Goal: Transaction & Acquisition: Purchase product/service

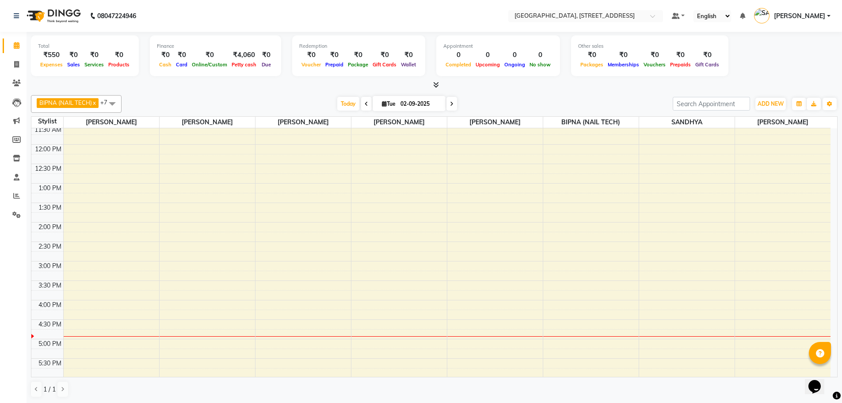
scroll to position [99, 0]
click at [110, 104] on span at bounding box center [112, 103] width 18 height 17
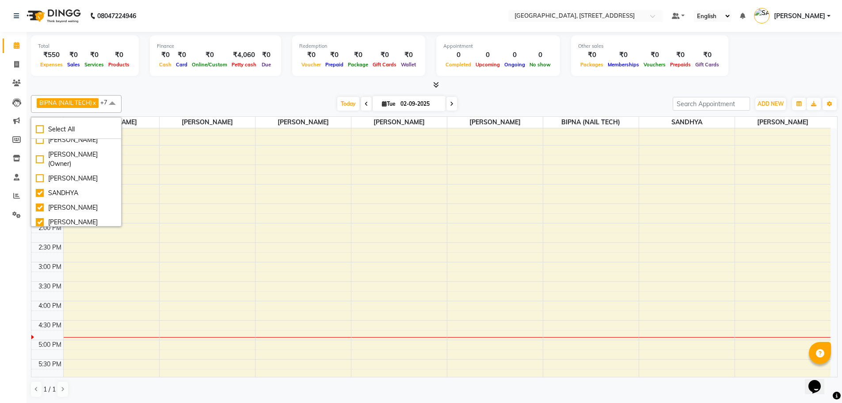
scroll to position [126, 0]
click at [86, 171] on div "[PERSON_NAME]" at bounding box center [76, 175] width 81 height 9
checkbox input "true"
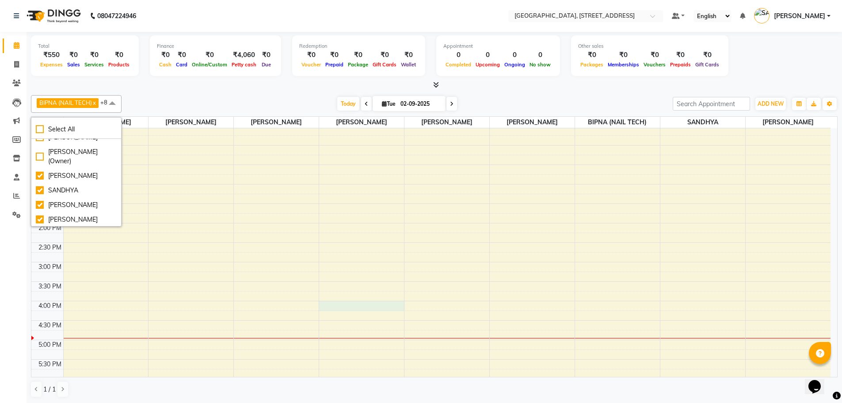
click at [352, 303] on div "9:00 AM 9:30 AM 10:00 AM 10:30 AM 11:00 AM 11:30 AM 12:00 PM 12:30 PM 1:00 PM 1…" at bounding box center [430, 301] width 799 height 544
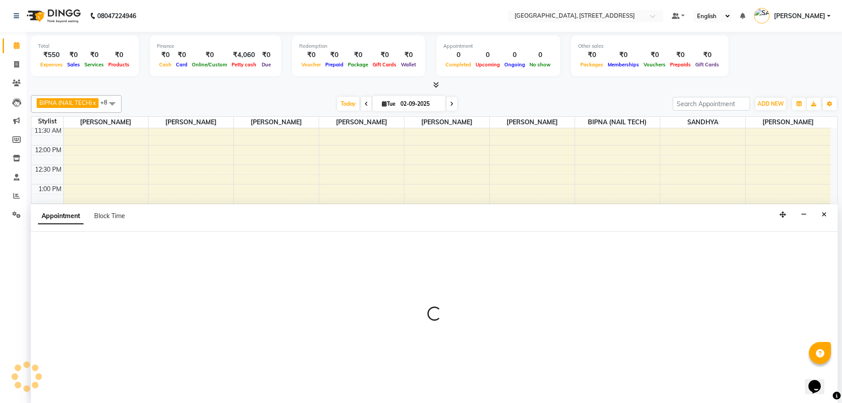
scroll to position [0, 0]
select select "68975"
select select "960"
select select "tentative"
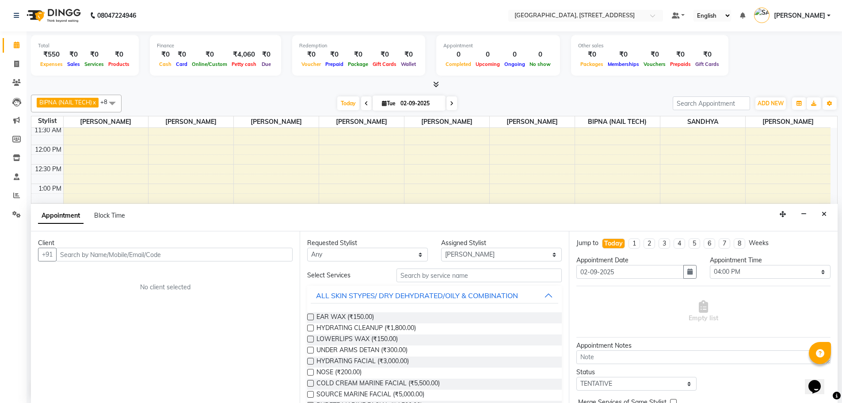
click at [192, 256] on input "text" at bounding box center [174, 255] width 236 height 14
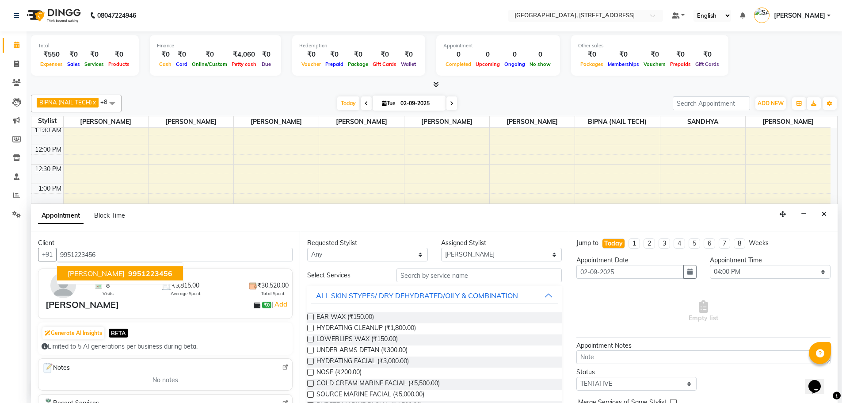
click at [151, 270] on span "9951223456" at bounding box center [150, 273] width 44 height 9
type input "9951223456"
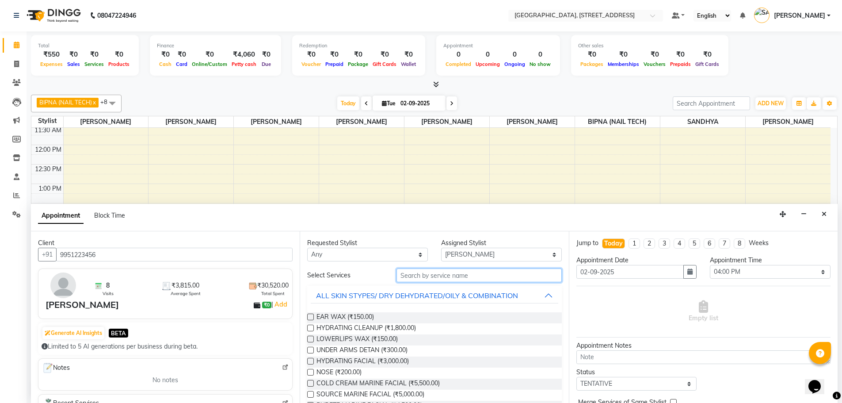
click at [449, 275] on input "text" at bounding box center [478, 275] width 165 height 14
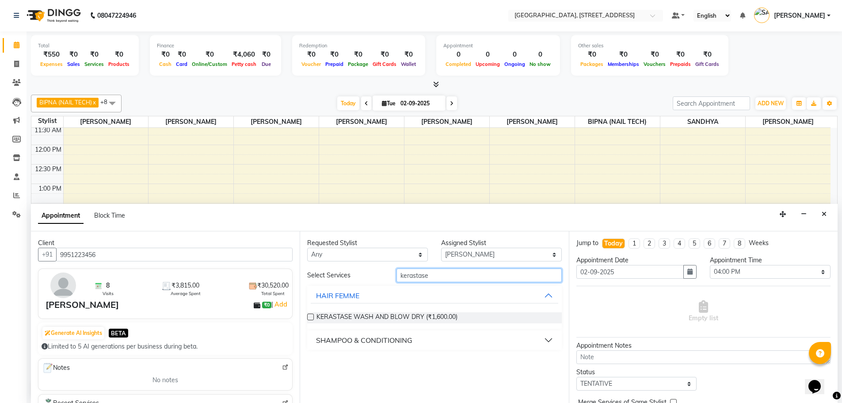
type input "kerastase"
click at [311, 316] on label at bounding box center [310, 316] width 7 height 7
click at [311, 316] on input "checkbox" at bounding box center [310, 318] width 6 height 6
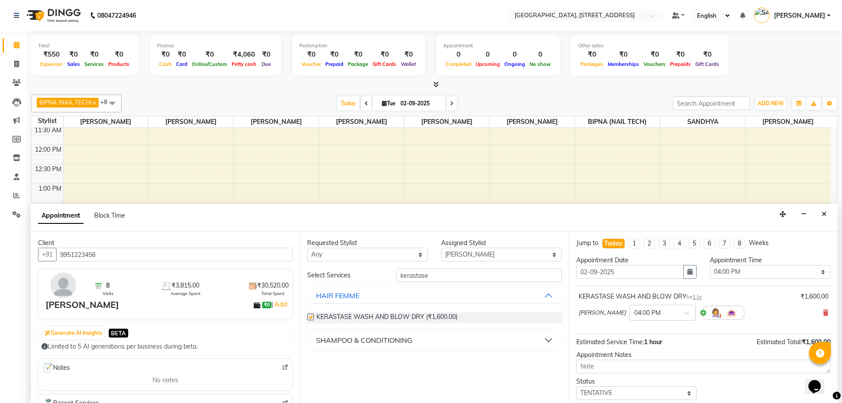
checkbox input "false"
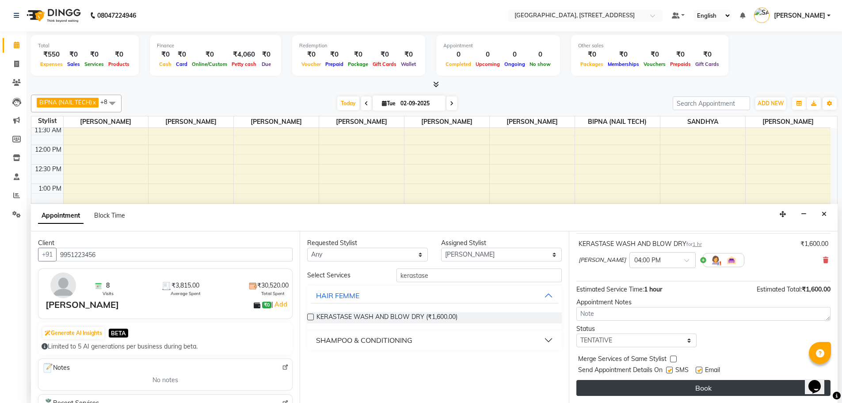
click at [703, 389] on button "Book" at bounding box center [703, 388] width 254 height 16
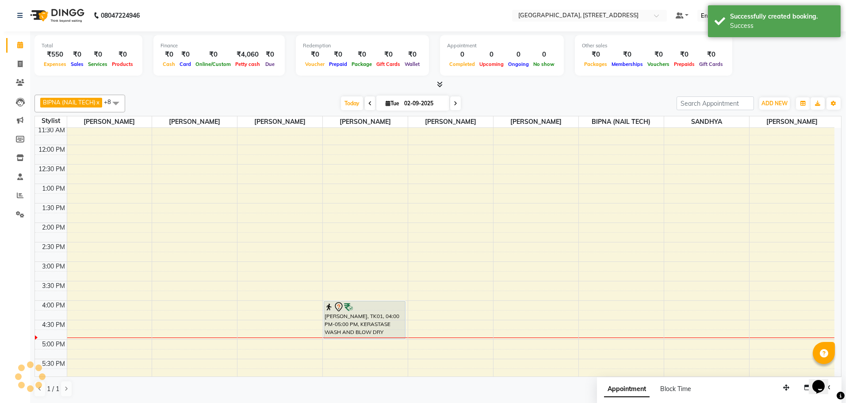
scroll to position [0, 0]
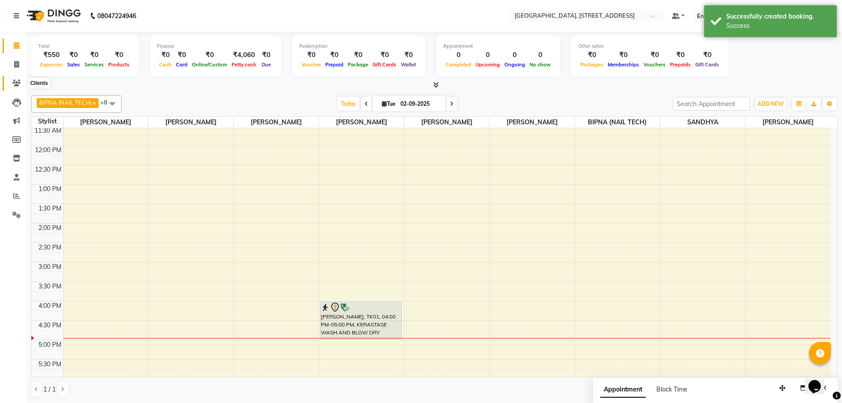
click at [17, 80] on icon at bounding box center [16, 83] width 8 height 7
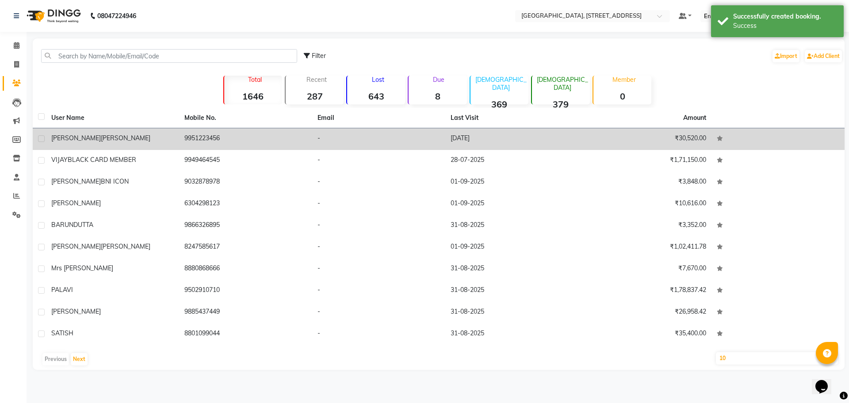
click at [147, 137] on div "[PERSON_NAME]" at bounding box center [112, 137] width 122 height 9
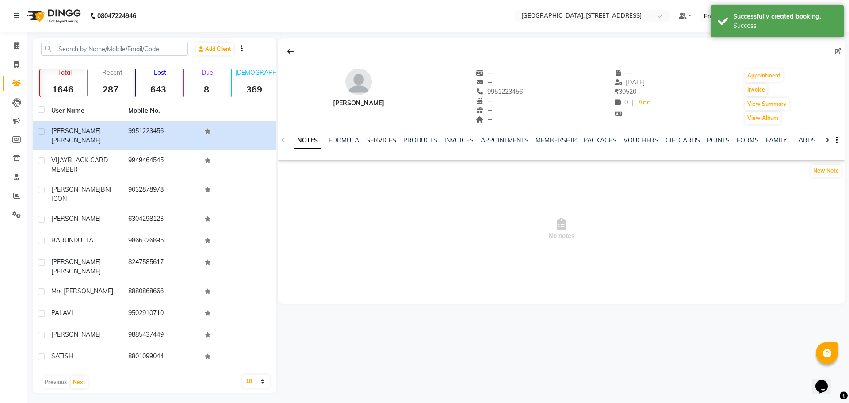
click at [387, 140] on link "SERVICES" at bounding box center [381, 140] width 30 height 8
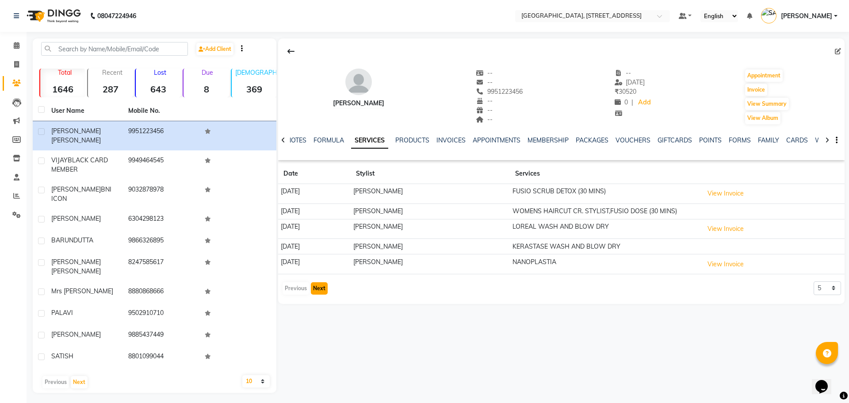
click at [317, 286] on button "Next" at bounding box center [319, 288] width 17 height 12
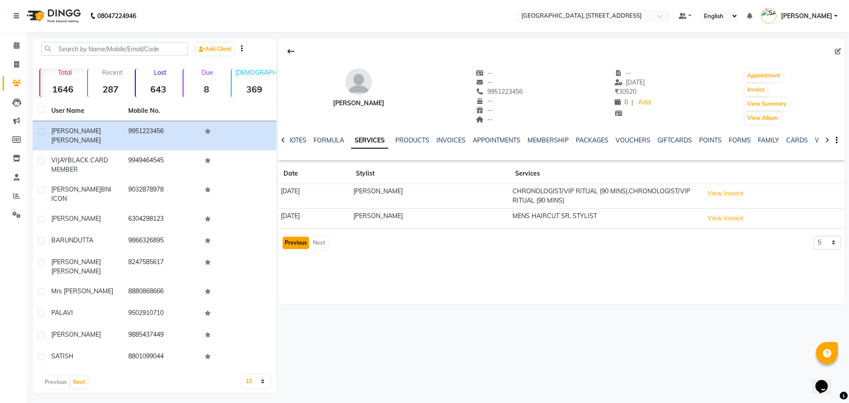
click at [300, 244] on button "Previous" at bounding box center [295, 242] width 27 height 12
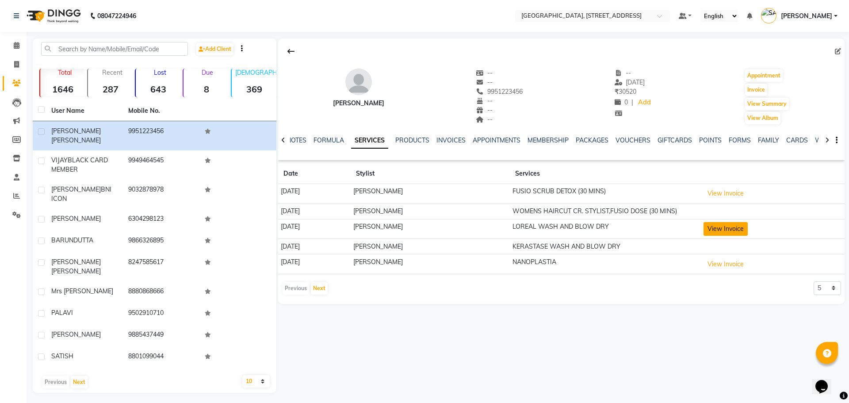
click at [724, 232] on button "View Invoice" at bounding box center [725, 229] width 44 height 14
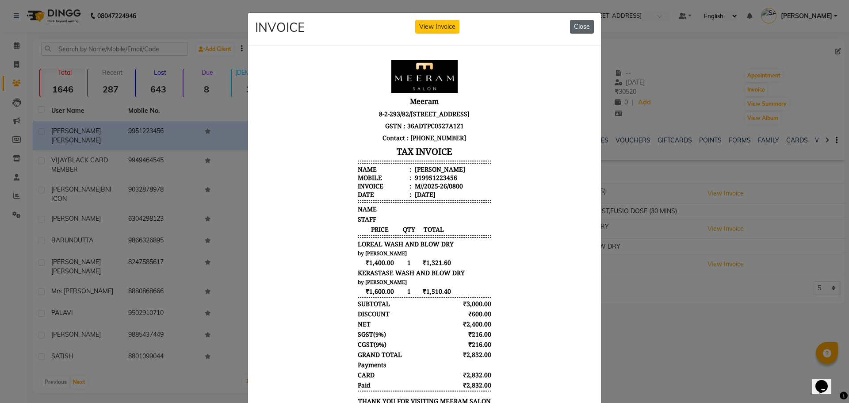
click at [579, 24] on button "Close" at bounding box center [582, 27] width 24 height 14
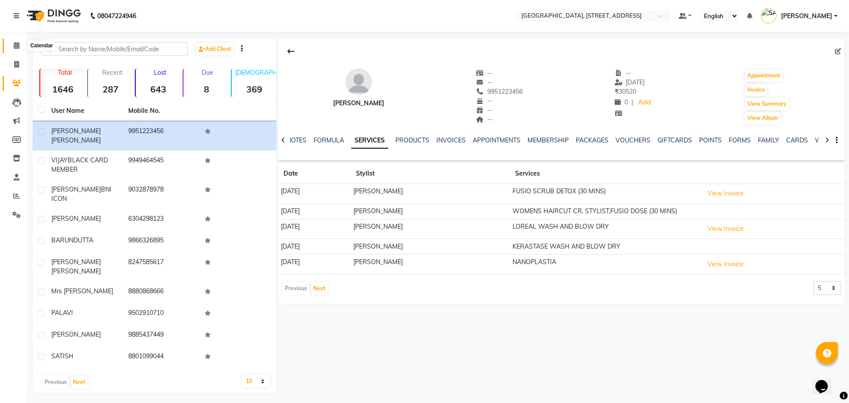
click at [18, 44] on icon at bounding box center [17, 45] width 6 height 7
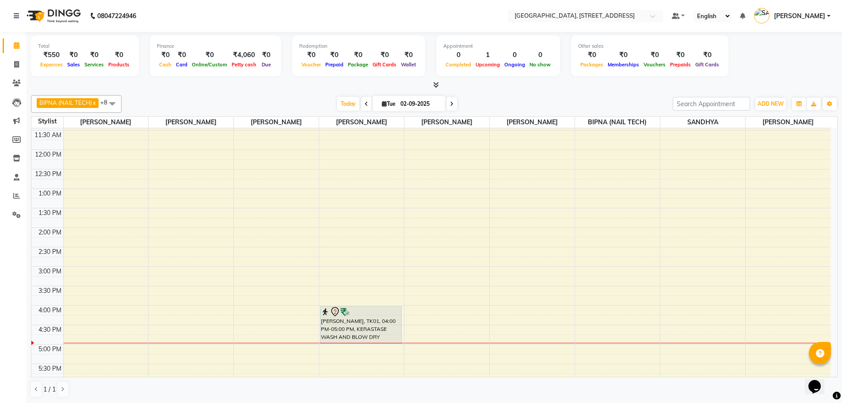
scroll to position [122, 0]
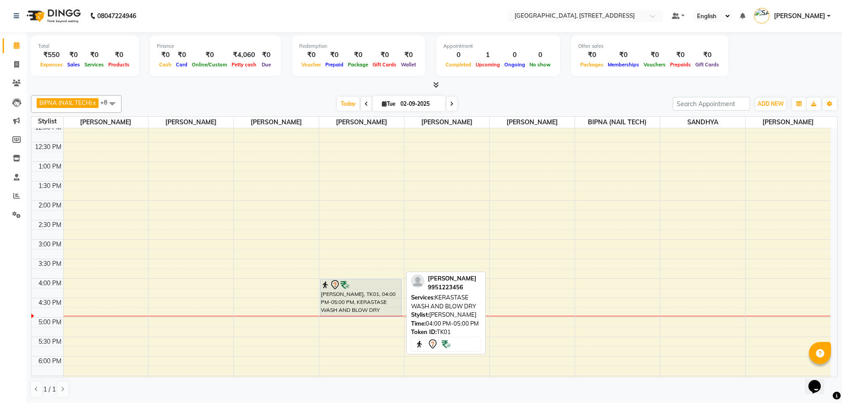
click at [358, 283] on div at bounding box center [361, 284] width 80 height 11
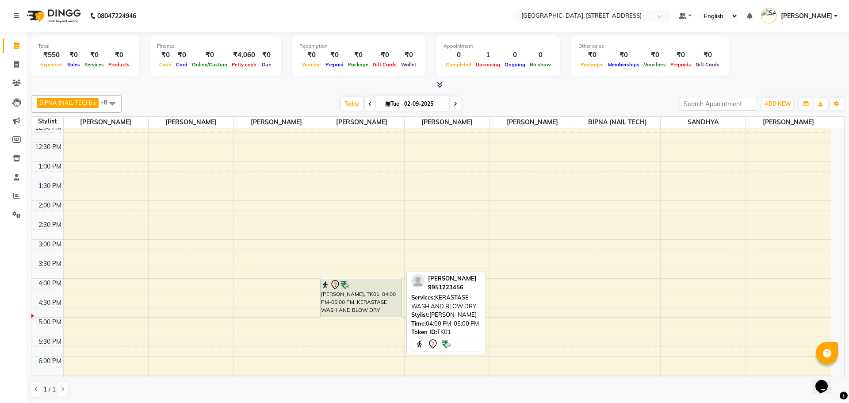
select select "7"
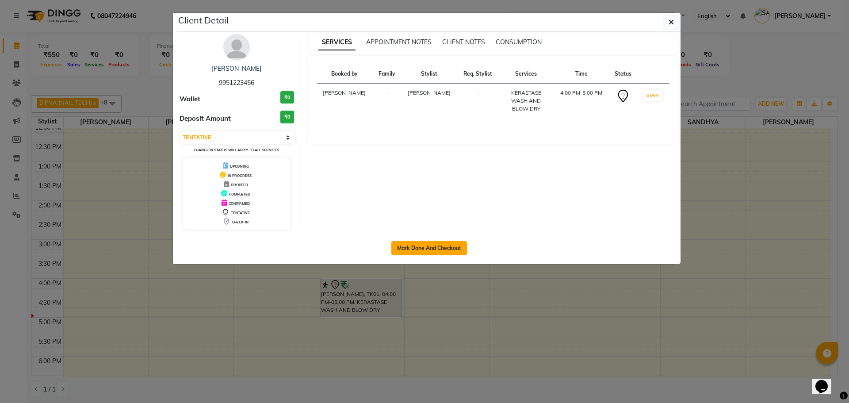
click at [436, 244] on button "Mark Done And Checkout" at bounding box center [429, 248] width 76 height 14
select select "service"
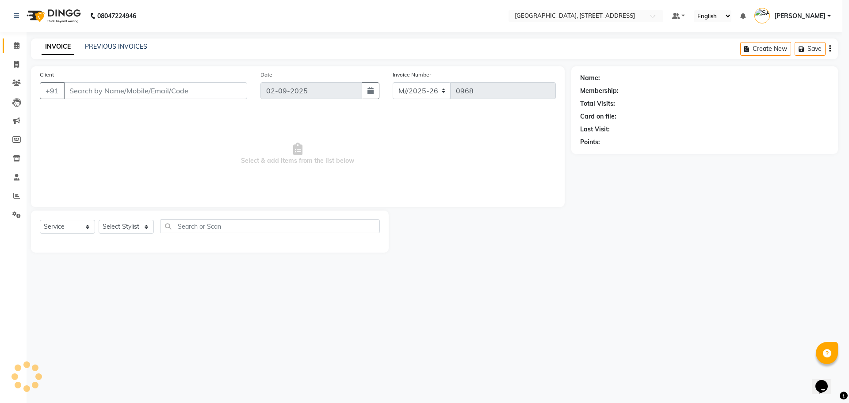
select select "3"
type input "9951223456"
select select "68975"
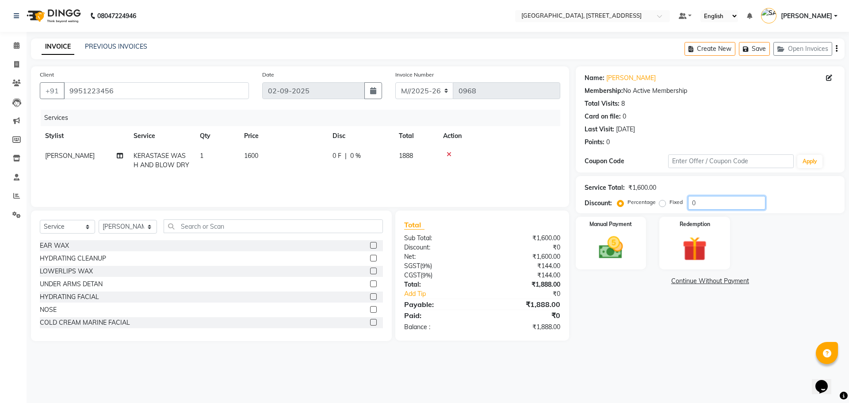
click at [701, 201] on input "0" at bounding box center [726, 203] width 77 height 14
type input "20"
click at [762, 264] on div "Manual Payment Redemption" at bounding box center [710, 243] width 282 height 53
click at [621, 255] on img at bounding box center [610, 247] width 41 height 29
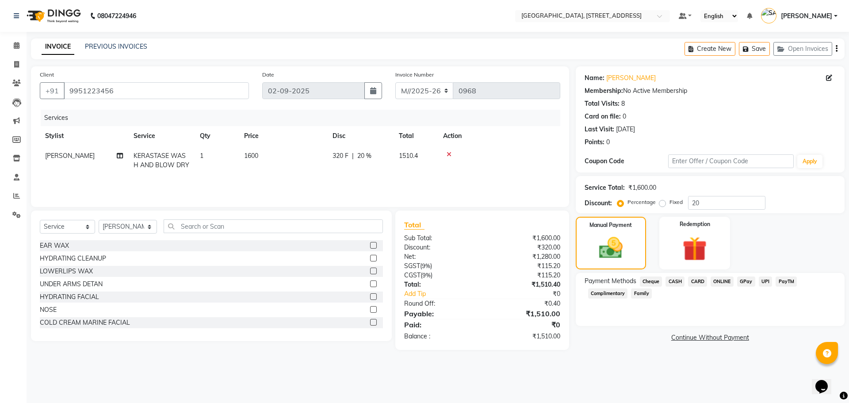
click at [696, 278] on span "CARD" at bounding box center [697, 281] width 19 height 10
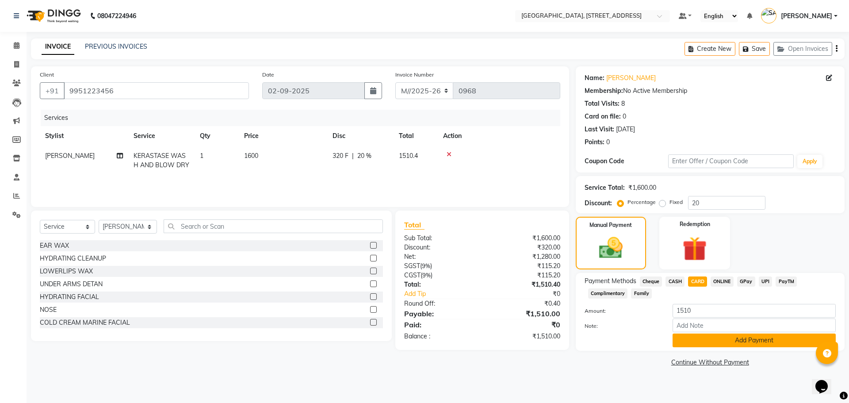
click at [713, 335] on button "Add Payment" at bounding box center [753, 340] width 163 height 14
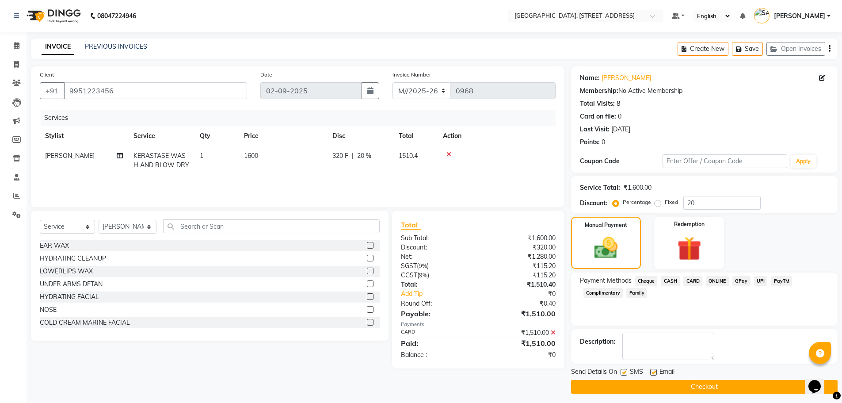
click at [709, 389] on button "Checkout" at bounding box center [704, 387] width 267 height 14
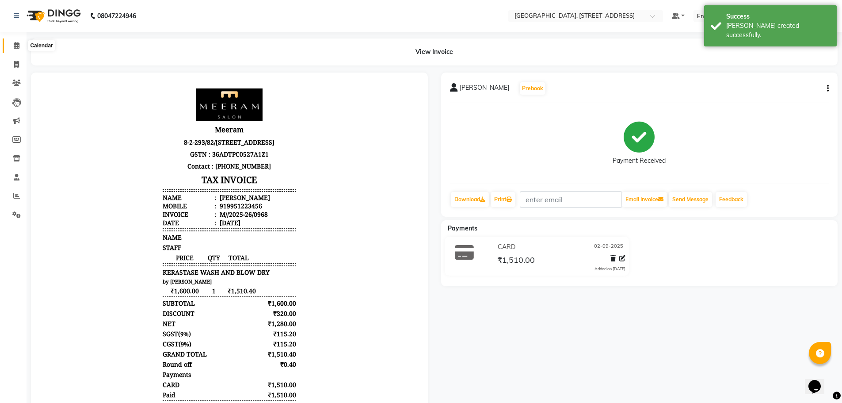
click at [16, 45] on icon at bounding box center [17, 45] width 6 height 7
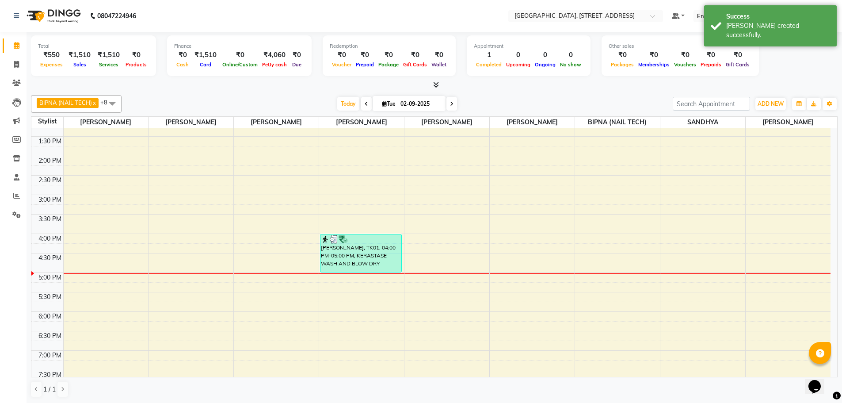
scroll to position [173, 0]
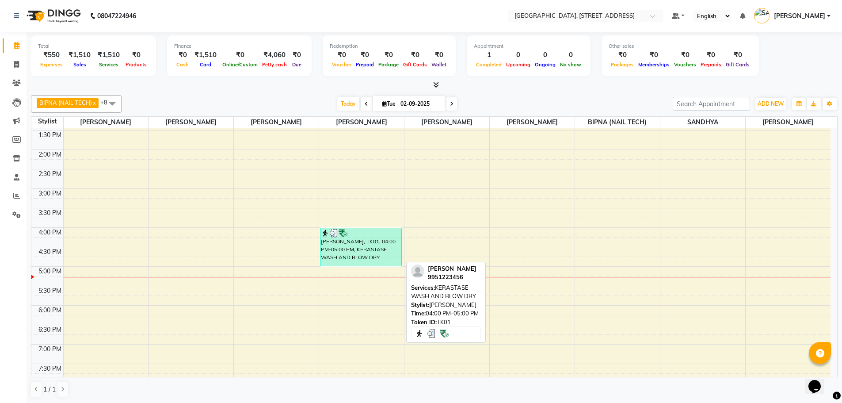
click at [369, 232] on div at bounding box center [361, 233] width 80 height 9
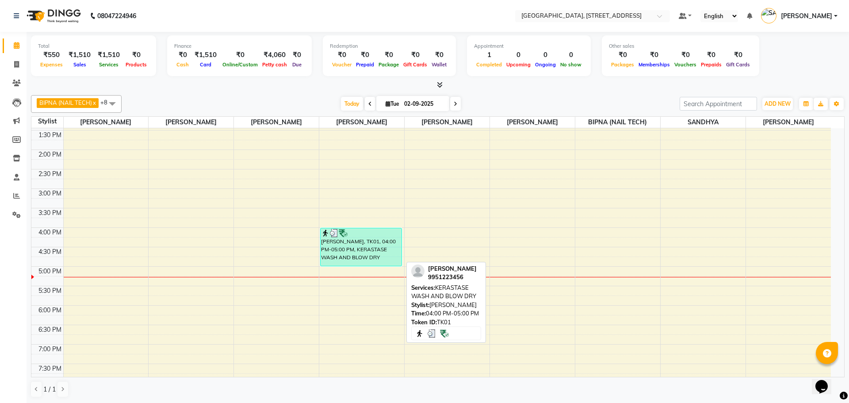
select select "3"
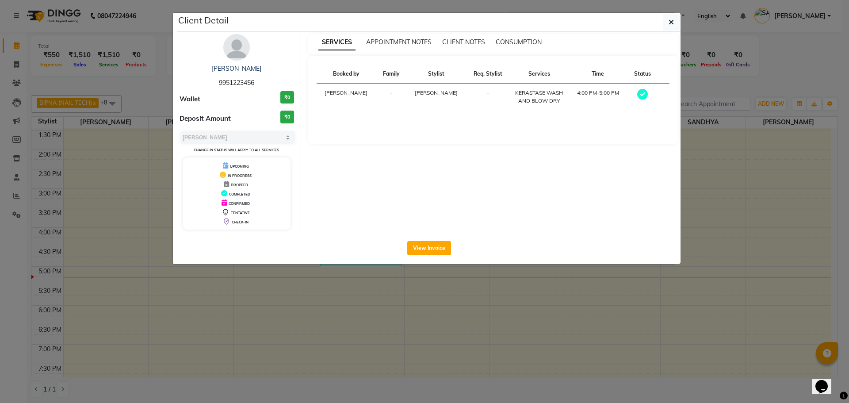
click at [355, 88] on td "[PERSON_NAME]" at bounding box center [346, 97] width 60 height 27
click at [238, 69] on link "[PERSON_NAME]" at bounding box center [237, 69] width 50 height 8
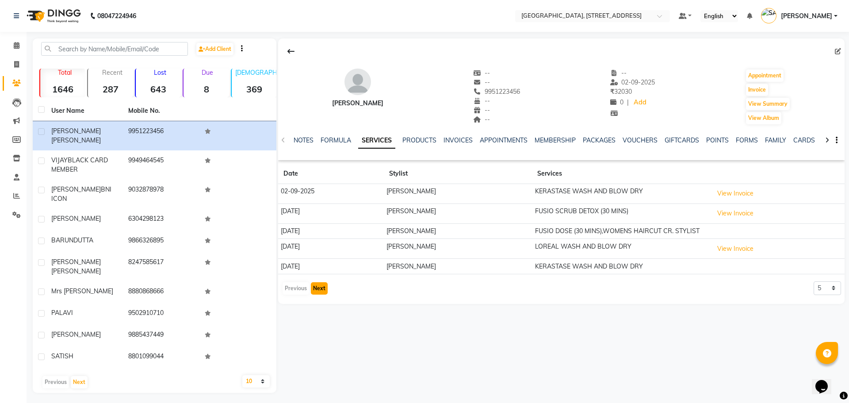
click at [319, 290] on button "Next" at bounding box center [319, 288] width 17 height 12
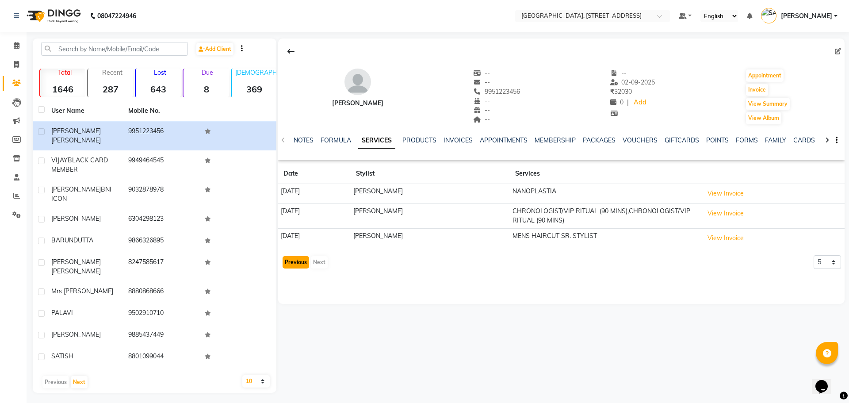
click at [301, 263] on button "Previous" at bounding box center [295, 262] width 27 height 12
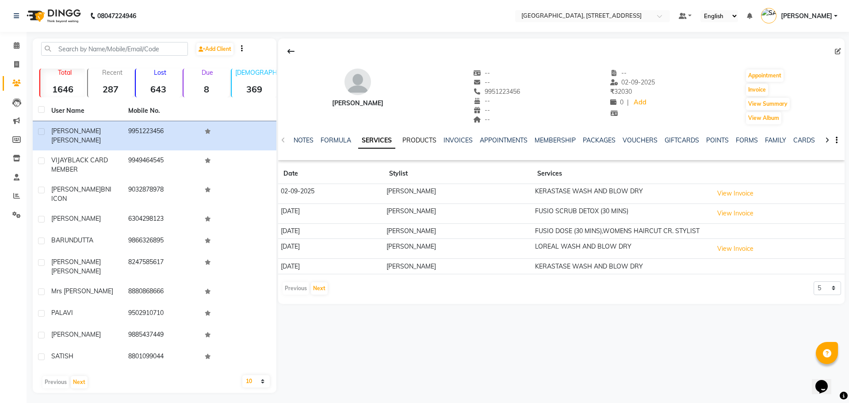
click at [425, 141] on link "PRODUCTS" at bounding box center [419, 140] width 34 height 8
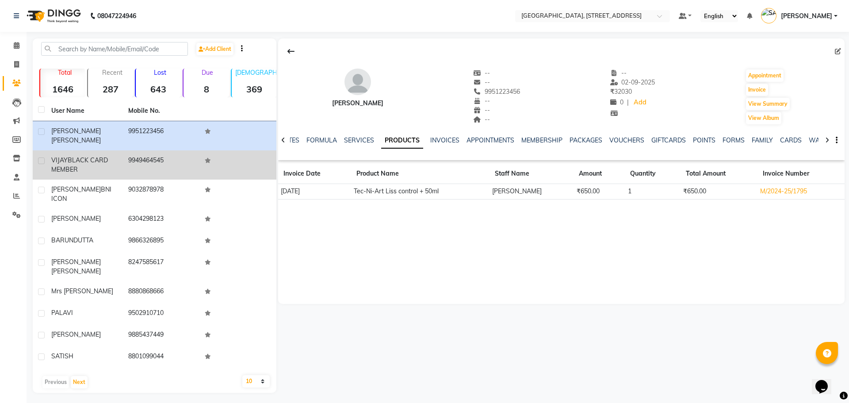
click at [129, 157] on td "9949464545" at bounding box center [161, 164] width 77 height 29
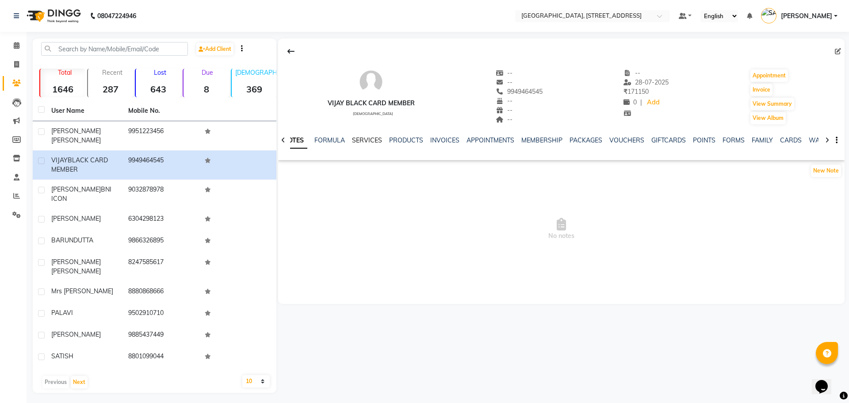
click at [357, 139] on link "SERVICES" at bounding box center [367, 140] width 30 height 8
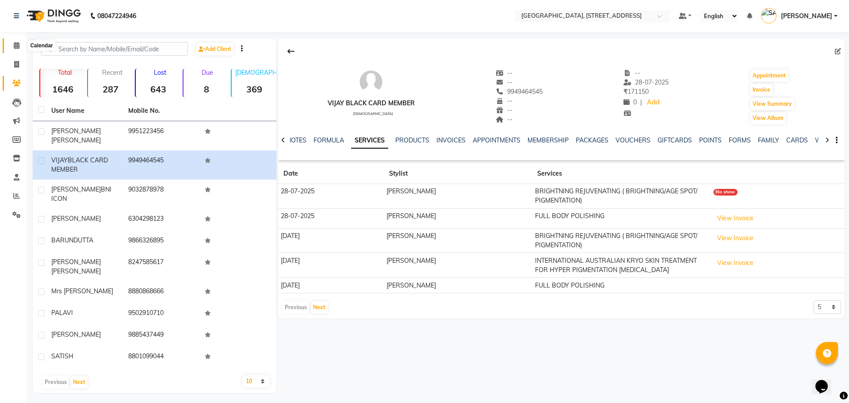
click at [17, 47] on icon at bounding box center [17, 45] width 6 height 7
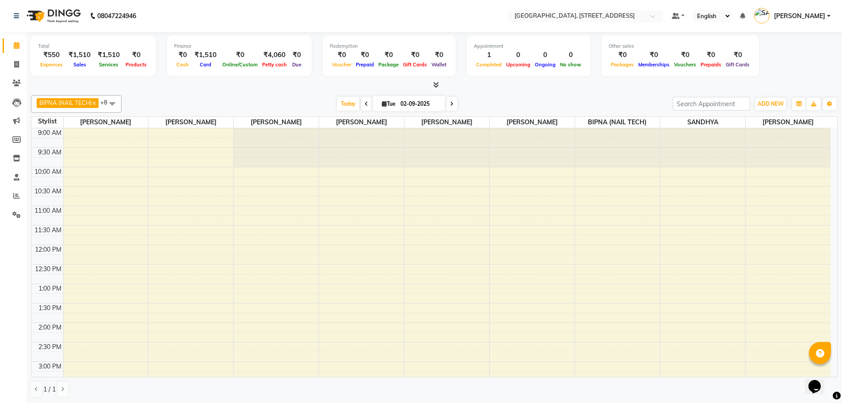
scroll to position [83, 0]
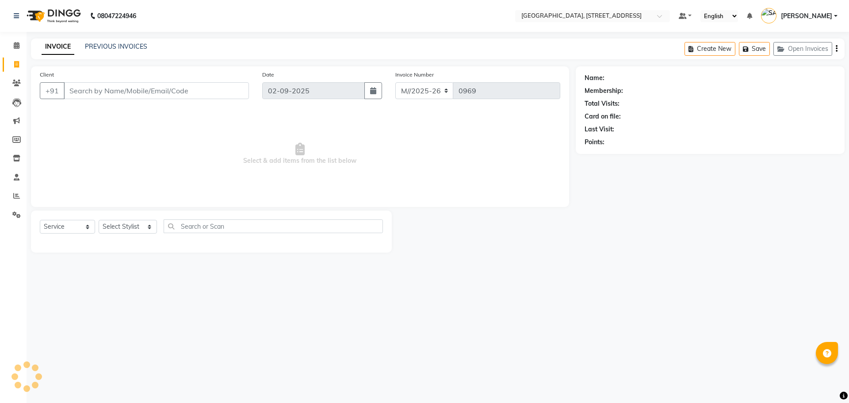
select select "service"
click at [17, 42] on icon at bounding box center [17, 45] width 6 height 7
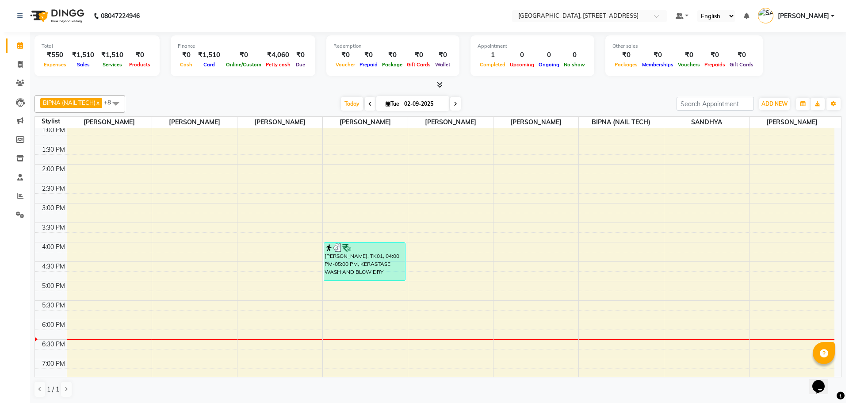
scroll to position [162, 0]
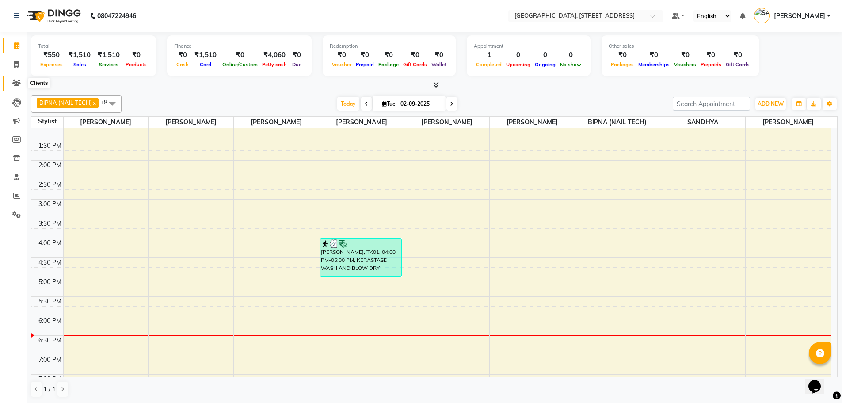
click at [14, 80] on icon at bounding box center [16, 83] width 8 height 7
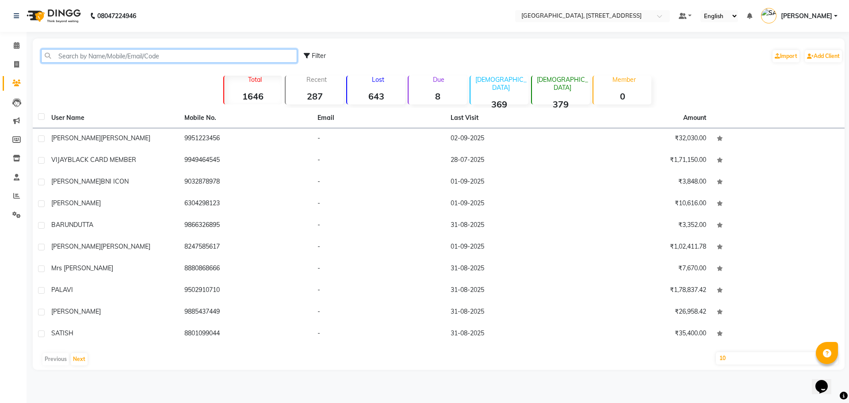
click at [74, 54] on input "text" at bounding box center [169, 56] width 256 height 14
click at [149, 56] on input "text" at bounding box center [169, 56] width 256 height 14
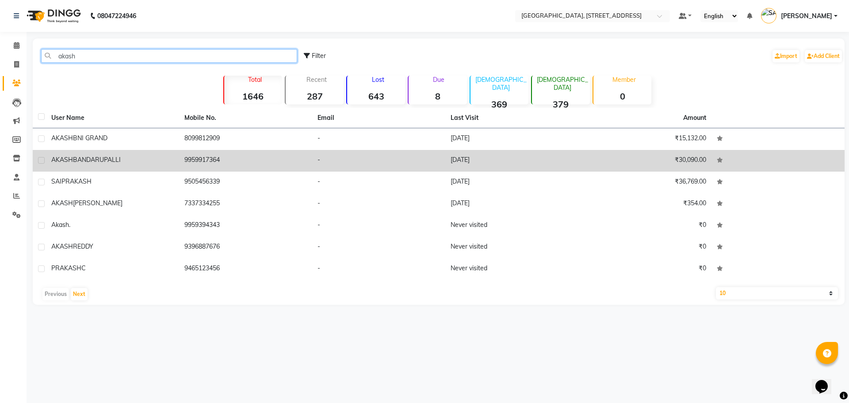
type input "akash"
click at [151, 156] on div "AKASH BANDARUPALLI" at bounding box center [112, 159] width 122 height 9
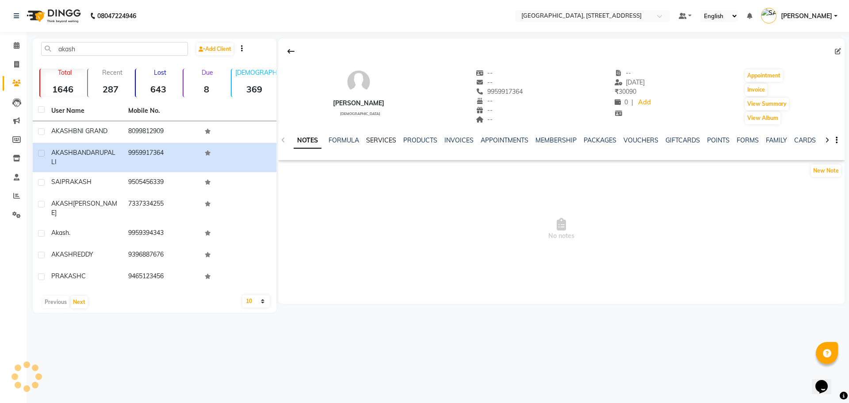
click at [375, 142] on link "SERVICES" at bounding box center [381, 140] width 30 height 8
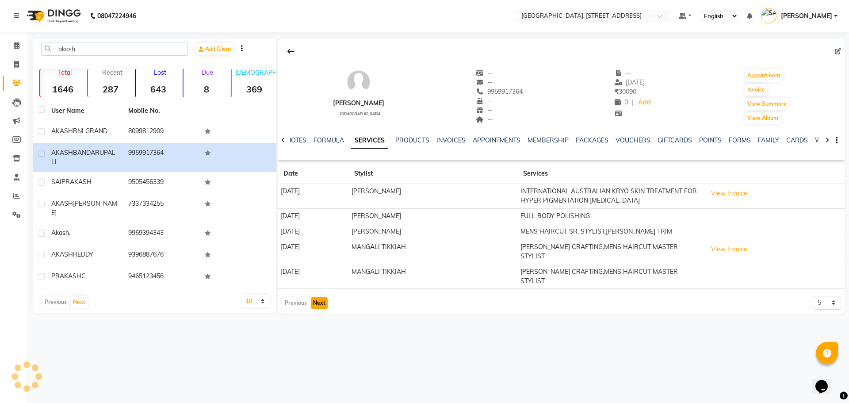
click at [318, 297] on button "Next" at bounding box center [319, 303] width 17 height 12
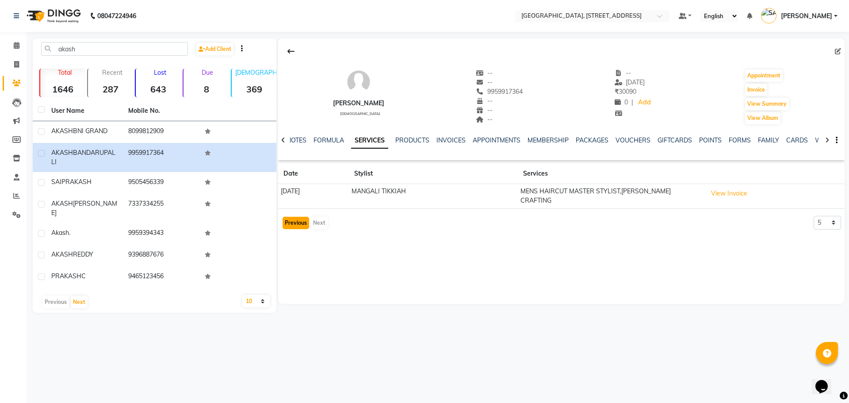
click at [290, 217] on button "Previous" at bounding box center [295, 223] width 27 height 12
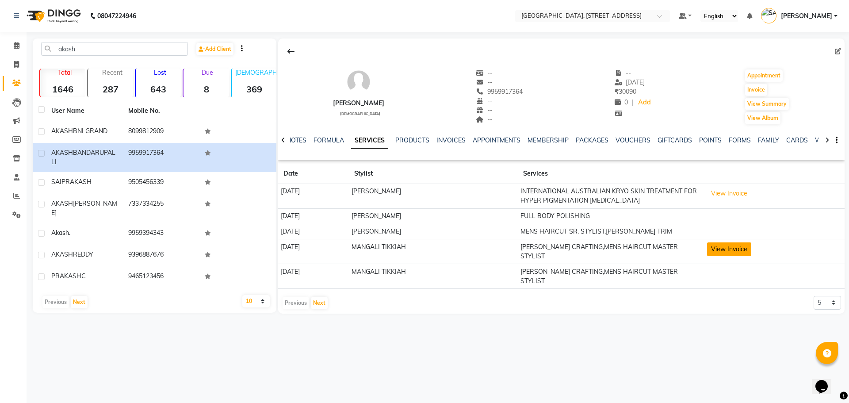
click at [732, 252] on button "View Invoice" at bounding box center [729, 249] width 44 height 14
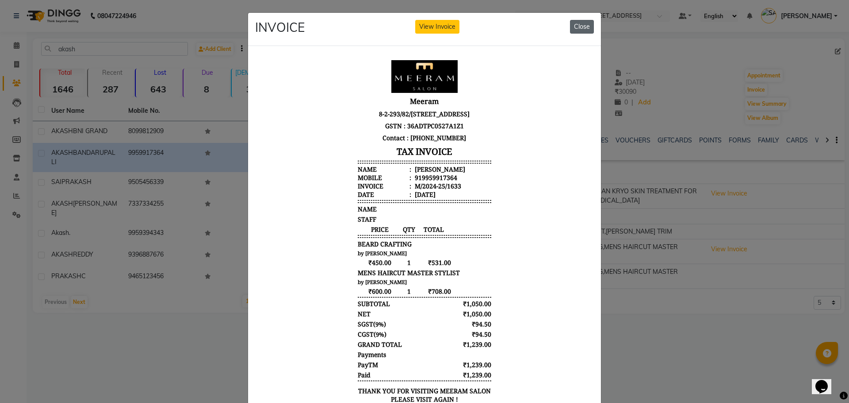
click at [582, 28] on button "Close" at bounding box center [582, 27] width 24 height 14
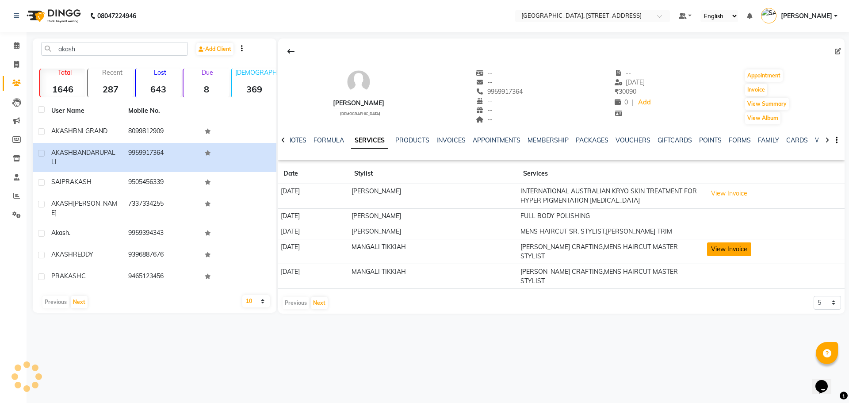
click at [739, 248] on button "View Invoice" at bounding box center [729, 249] width 44 height 14
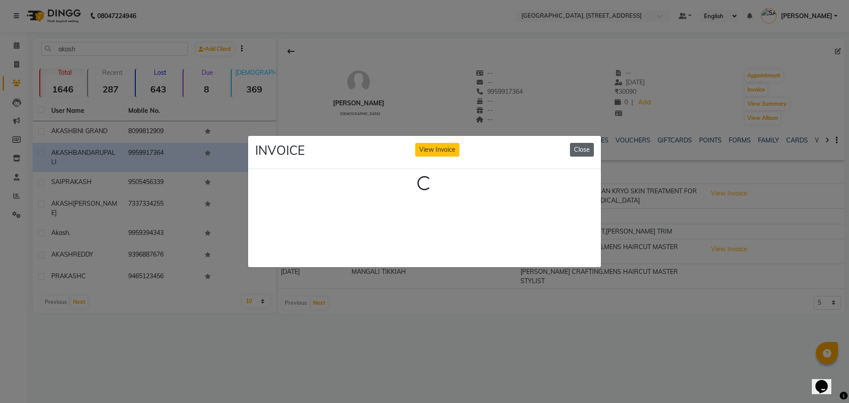
drag, startPoint x: 583, startPoint y: 147, endPoint x: 583, endPoint y: 141, distance: 5.3
click at [583, 143] on button "Close" at bounding box center [582, 150] width 24 height 14
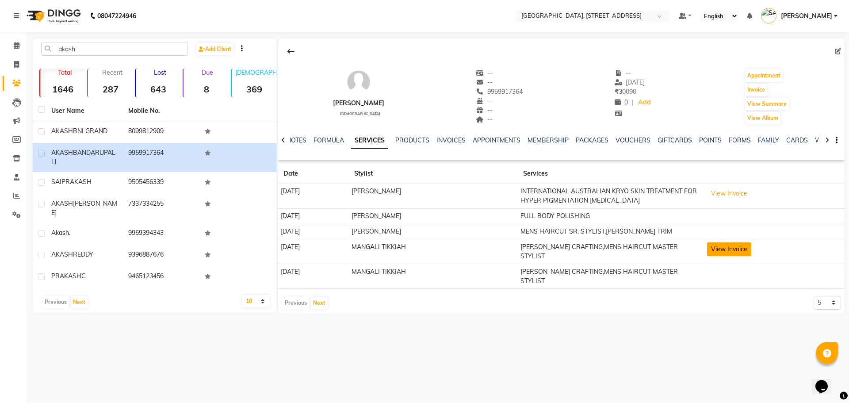
click at [738, 247] on button "View Invoice" at bounding box center [729, 249] width 44 height 14
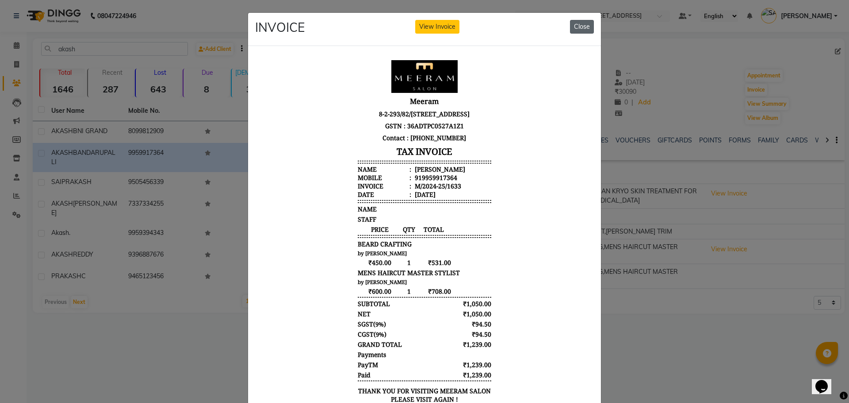
click at [576, 24] on button "Close" at bounding box center [582, 27] width 24 height 14
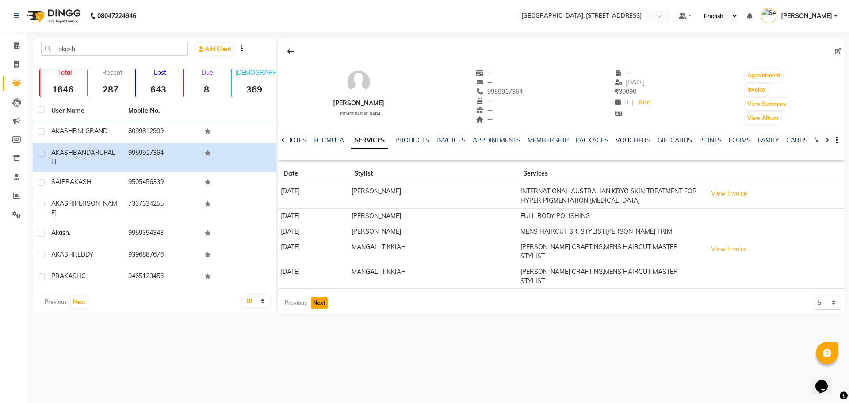
click at [315, 297] on button "Next" at bounding box center [319, 303] width 17 height 12
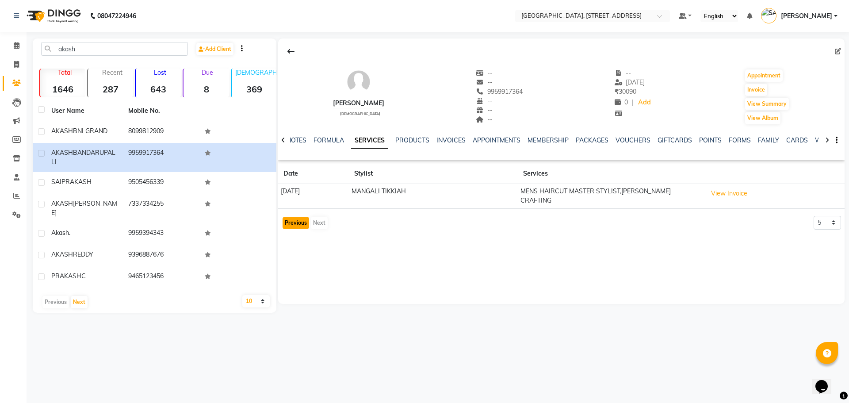
click at [295, 217] on button "Previous" at bounding box center [295, 223] width 27 height 12
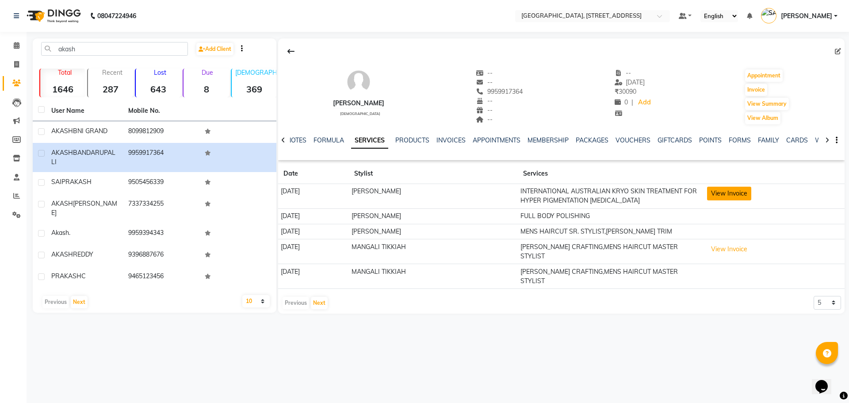
click at [747, 198] on button "View Invoice" at bounding box center [729, 194] width 44 height 14
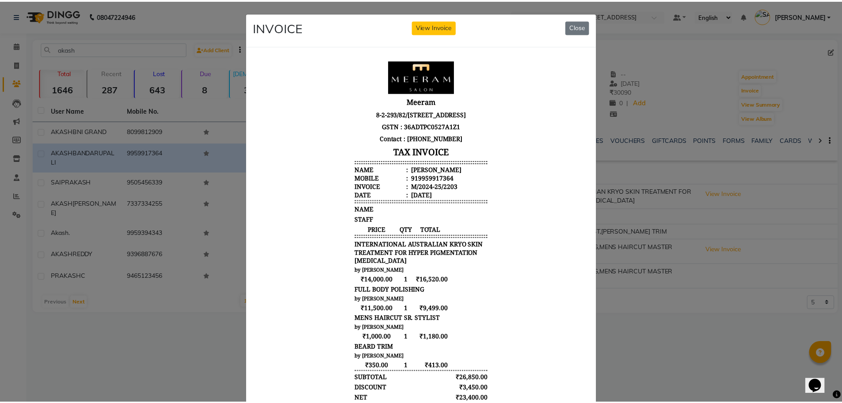
scroll to position [7, 0]
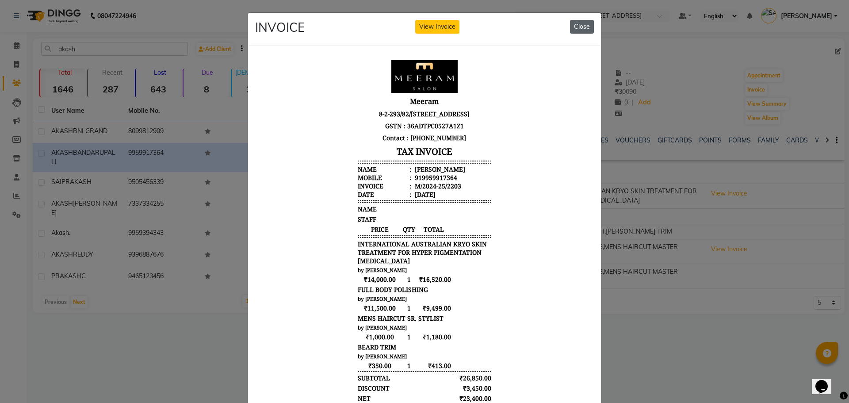
click at [574, 24] on button "Close" at bounding box center [582, 27] width 24 height 14
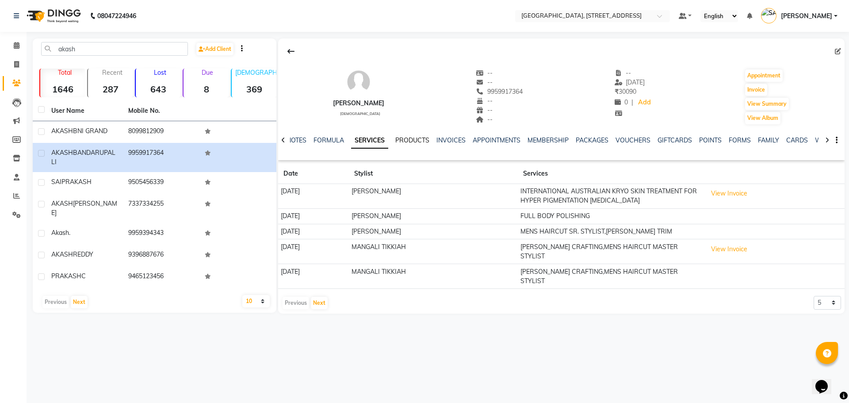
click at [417, 141] on link "PRODUCTS" at bounding box center [412, 140] width 34 height 8
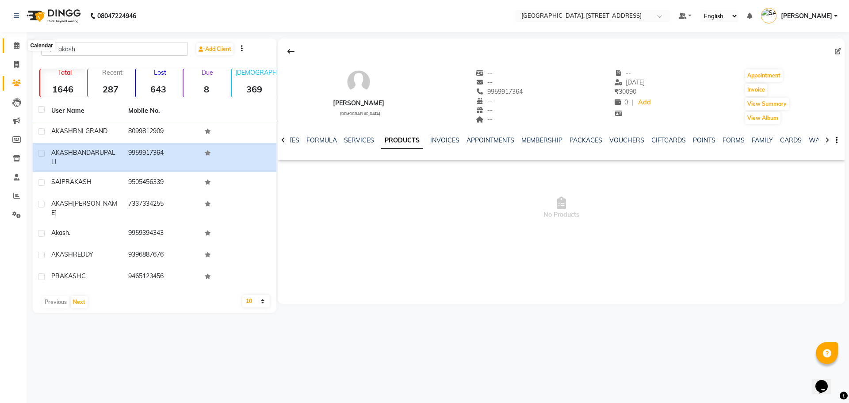
click at [17, 41] on span at bounding box center [16, 46] width 15 height 10
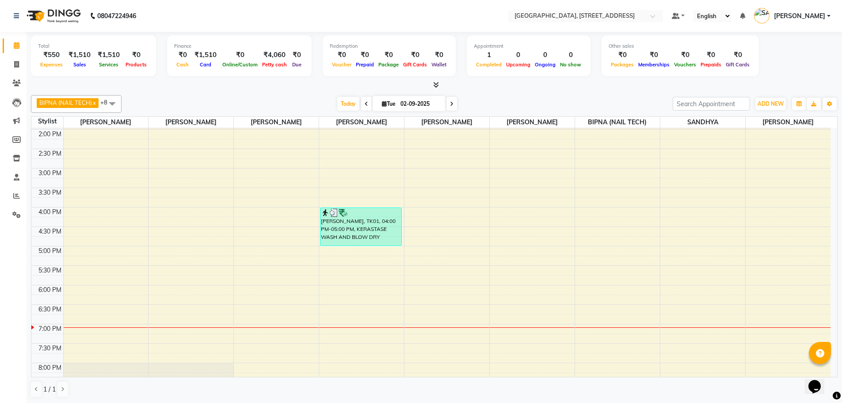
scroll to position [196, 0]
click at [772, 289] on div "9:00 AM 9:30 AM 10:00 AM 10:30 AM 11:00 AM 11:30 AM 12:00 PM 12:30 PM 1:00 PM 1…" at bounding box center [430, 204] width 799 height 544
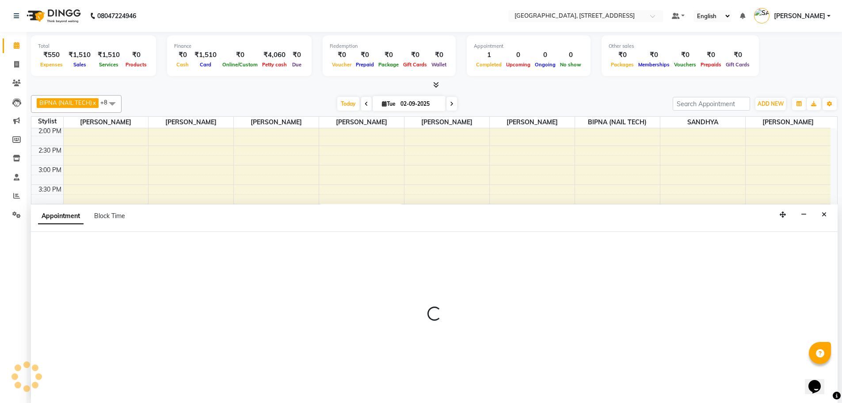
scroll to position [0, 0]
select select "87931"
select select "1080"
select select "tentative"
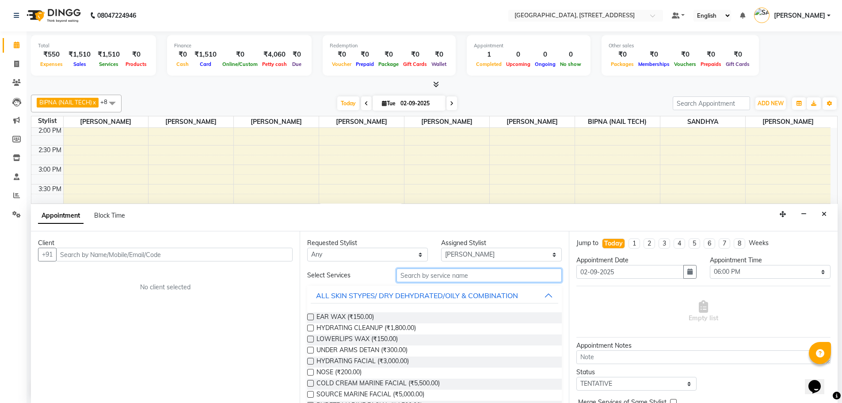
click at [465, 274] on input "text" at bounding box center [478, 275] width 165 height 14
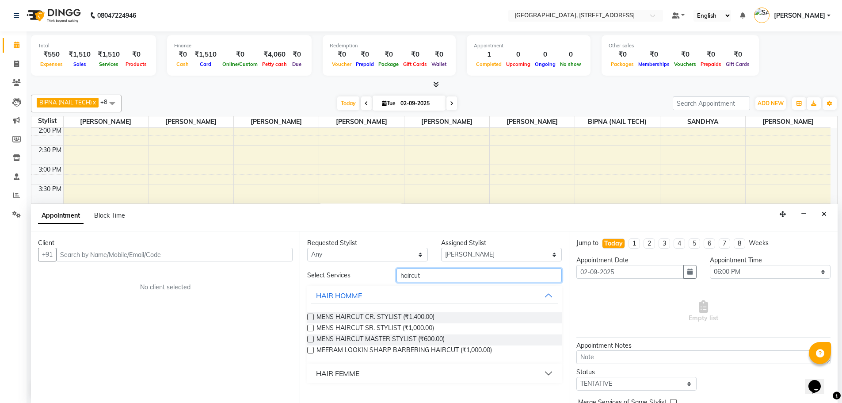
type input "haircut"
click at [312, 326] on label at bounding box center [310, 327] width 7 height 7
click at [312, 326] on input "checkbox" at bounding box center [310, 329] width 6 height 6
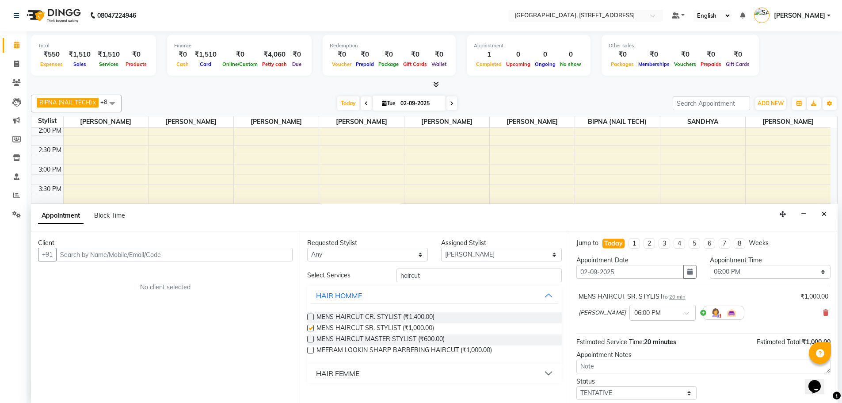
checkbox input "false"
click at [188, 253] on input "text" at bounding box center [174, 255] width 236 height 14
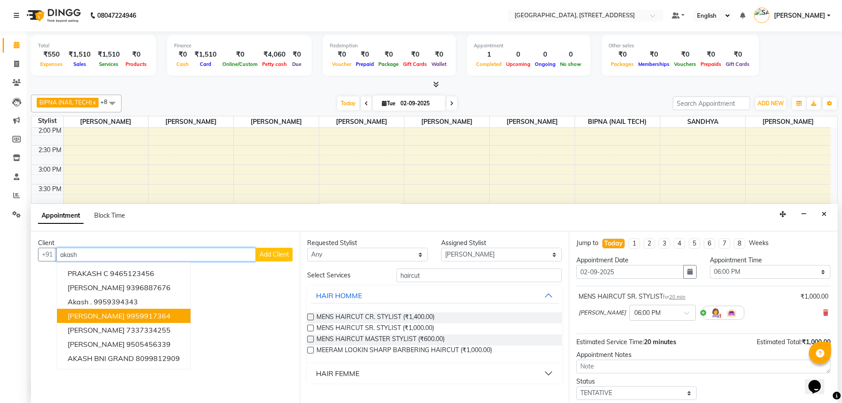
click at [191, 319] on button "AKASH BANDARUPALLI 9959917364" at bounding box center [123, 316] width 133 height 14
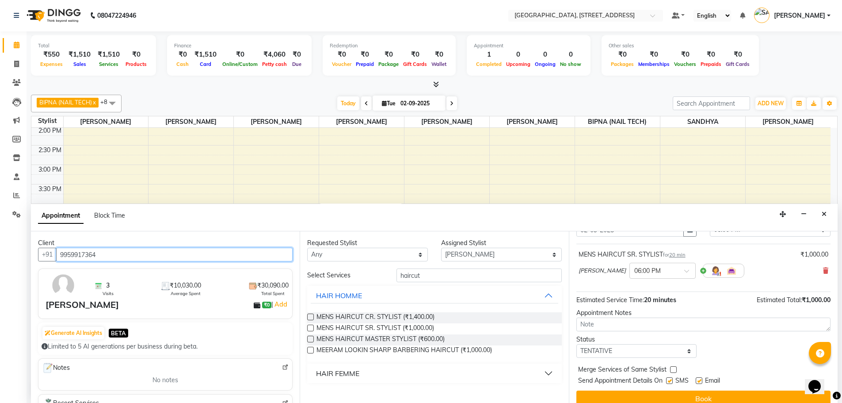
scroll to position [44, 0]
type input "9959917364"
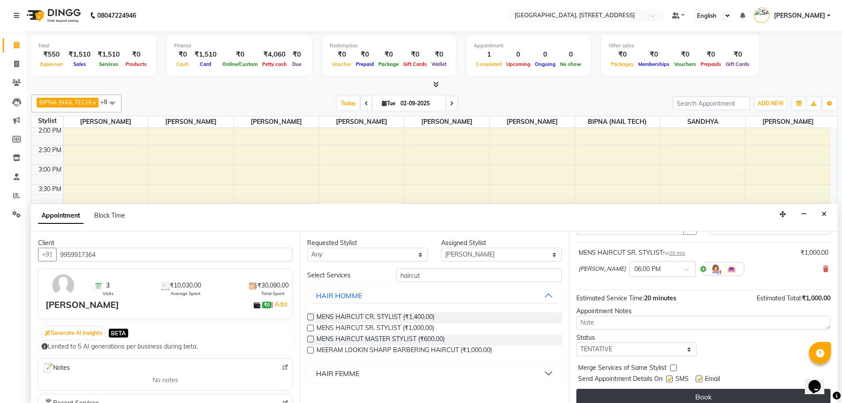
click at [719, 396] on button "Book" at bounding box center [703, 397] width 254 height 16
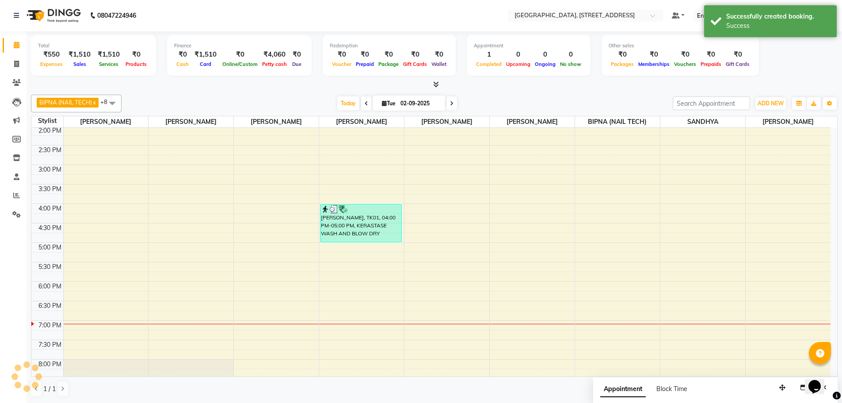
scroll to position [0, 0]
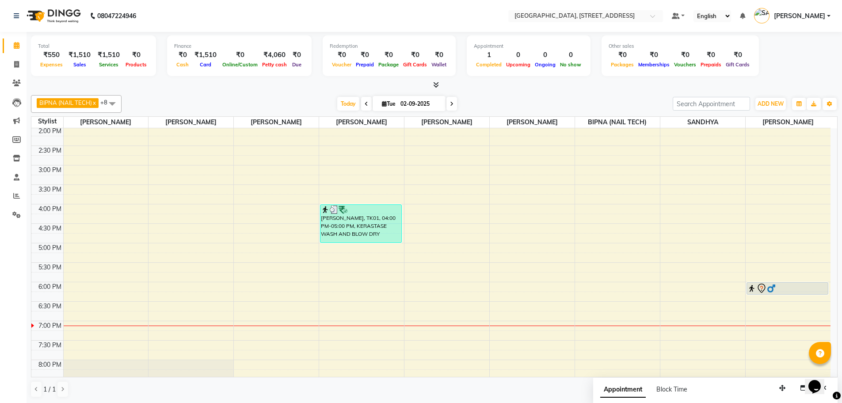
click at [341, 276] on div "9:00 AM 9:30 AM 10:00 AM 10:30 AM 11:00 AM 11:30 AM 12:00 PM 12:30 PM 1:00 PM 1…" at bounding box center [430, 204] width 799 height 544
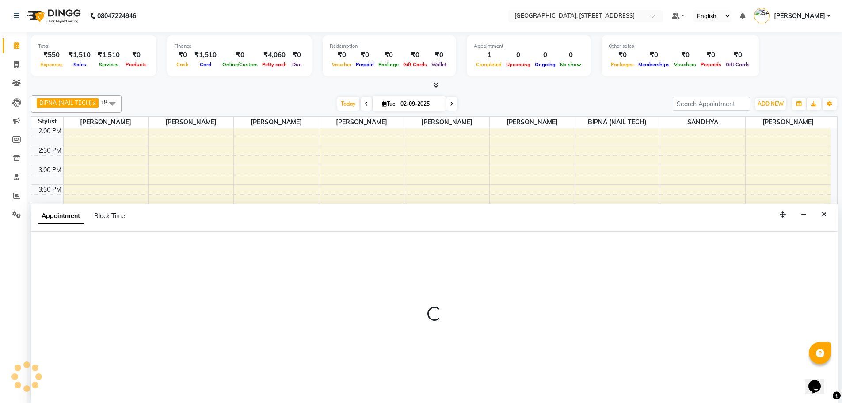
select select "68975"
select select "1065"
select select "tentative"
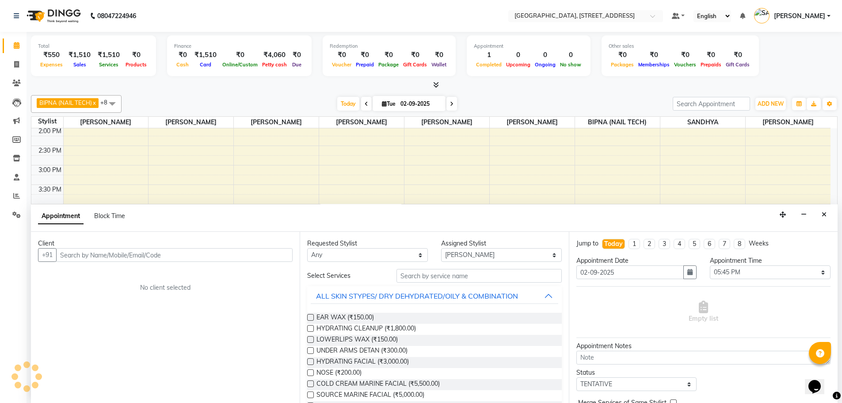
scroll to position [0, 0]
click at [234, 255] on input "text" at bounding box center [174, 255] width 236 height 14
click at [99, 255] on input "7838845577" at bounding box center [156, 255] width 200 height 14
type input "7838845577"
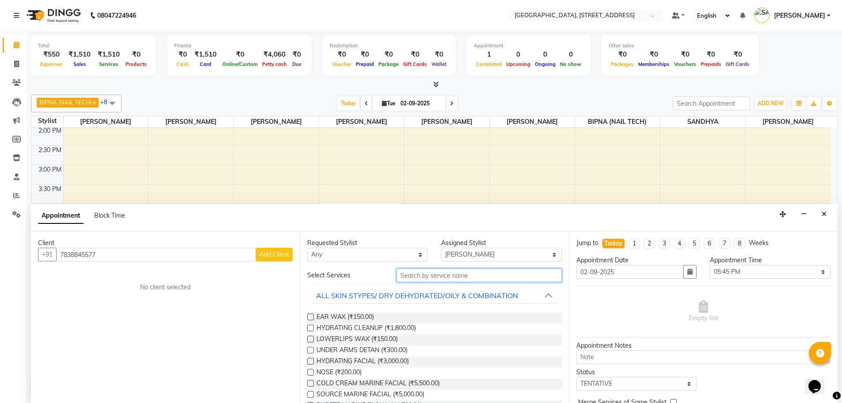
click at [468, 278] on input "text" at bounding box center [478, 275] width 165 height 14
click at [471, 274] on input "text" at bounding box center [478, 275] width 165 height 14
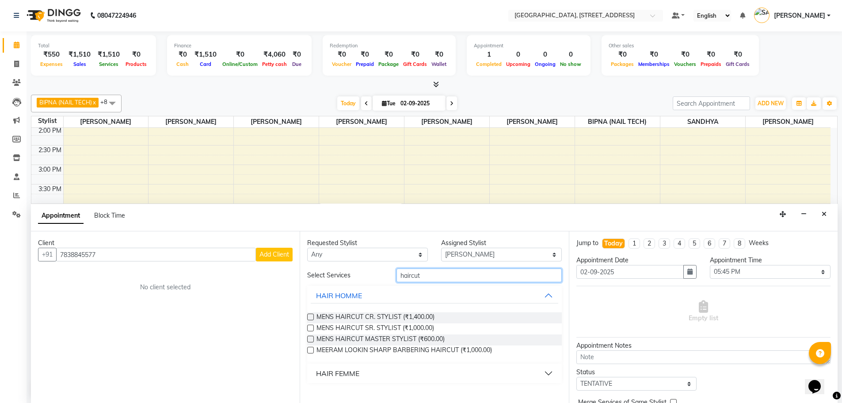
type input "haircut"
click at [549, 370] on button "HAIR FEMME" at bounding box center [434, 373] width 247 height 16
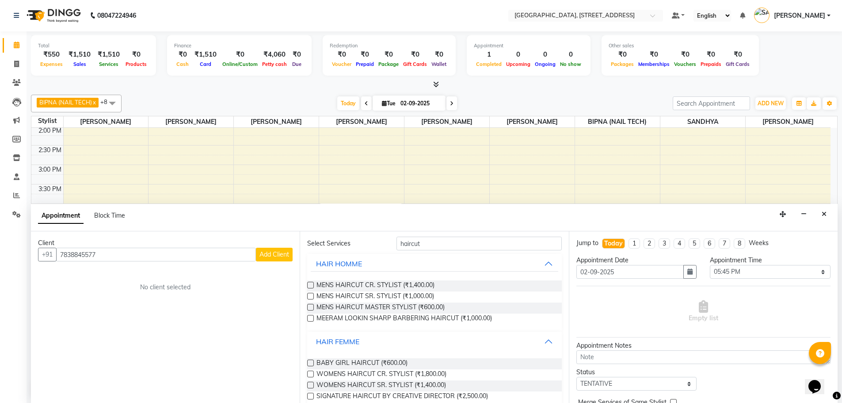
scroll to position [46, 0]
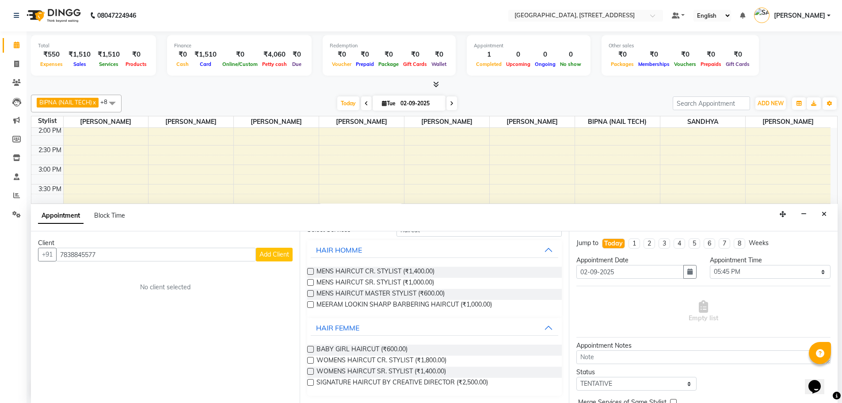
click at [312, 371] on label at bounding box center [310, 371] width 7 height 7
click at [312, 371] on input "checkbox" at bounding box center [310, 372] width 6 height 6
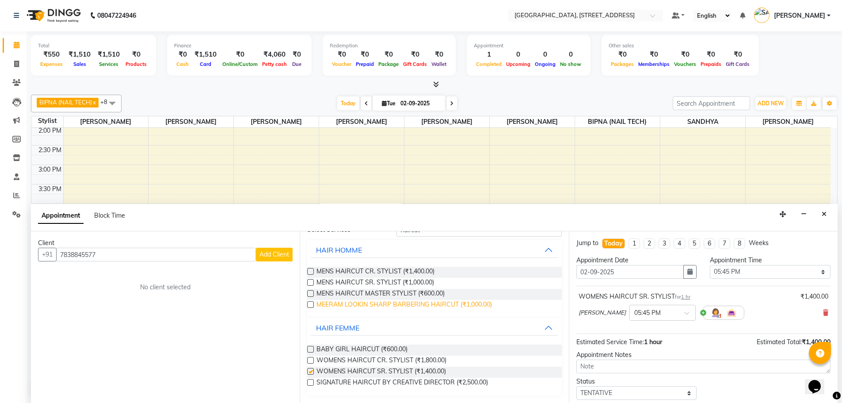
checkbox input "false"
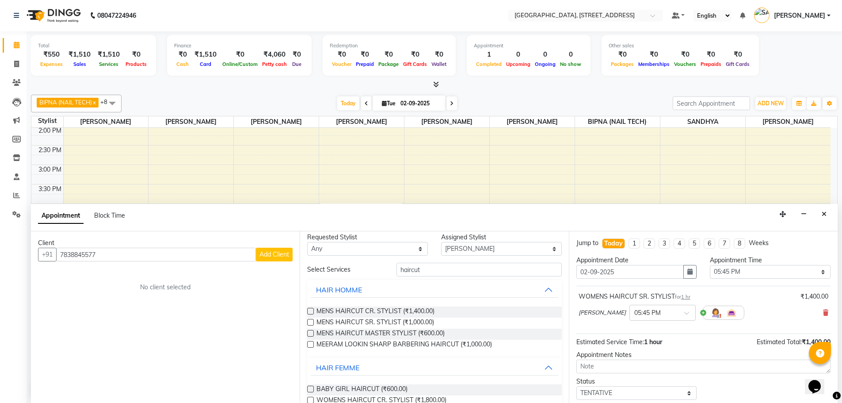
scroll to position [0, 0]
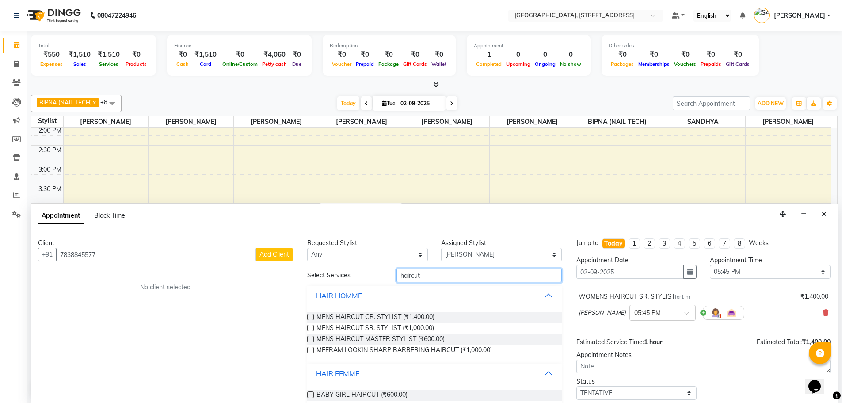
click at [428, 274] on input "haircut" at bounding box center [478, 275] width 165 height 14
click at [503, 256] on select "Select ACCOUNTS BIPNA (NAIL TECH) ERIN CHONGLOI Floor use HARI MANGALI TIKKIAH …" at bounding box center [501, 255] width 121 height 14
select select "87931"
click at [441, 248] on select "Select ACCOUNTS BIPNA (NAIL TECH) ERIN CHONGLOI Floor use HARI MANGALI TIKKIAH …" at bounding box center [501, 255] width 121 height 14
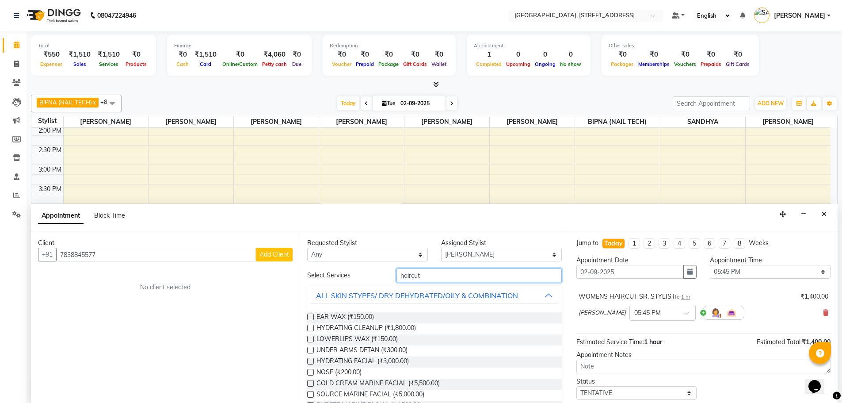
click at [450, 272] on input "haircut" at bounding box center [478, 275] width 165 height 14
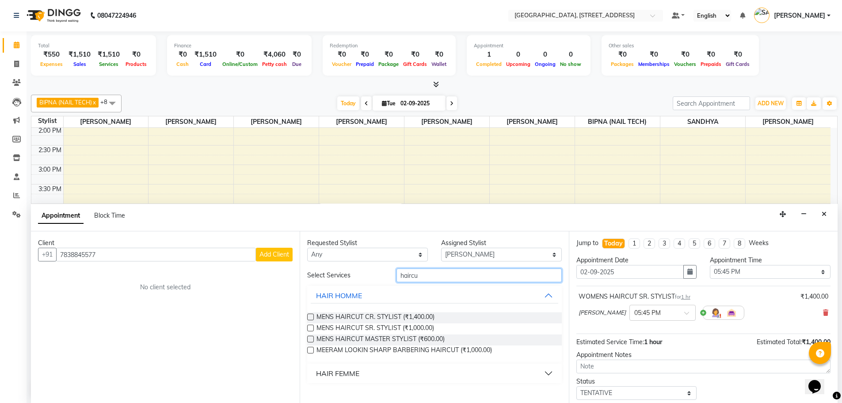
type input "haircut"
click at [310, 325] on label at bounding box center [310, 327] width 7 height 7
click at [310, 326] on input "checkbox" at bounding box center [310, 329] width 6 height 6
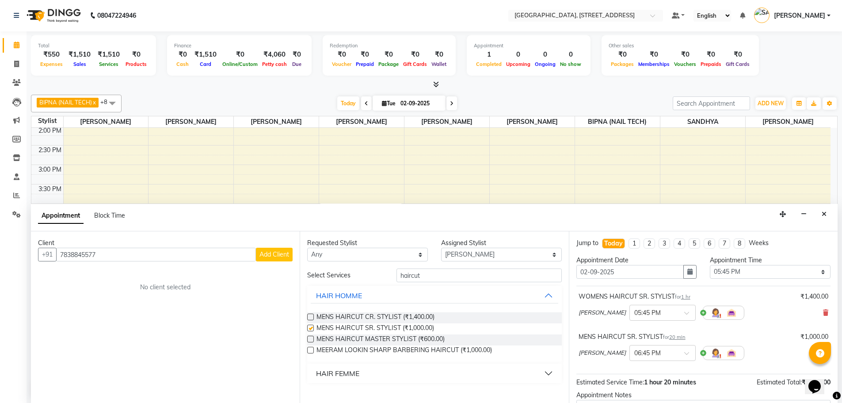
checkbox input "false"
click at [282, 255] on span "Add Client" at bounding box center [274, 254] width 30 height 8
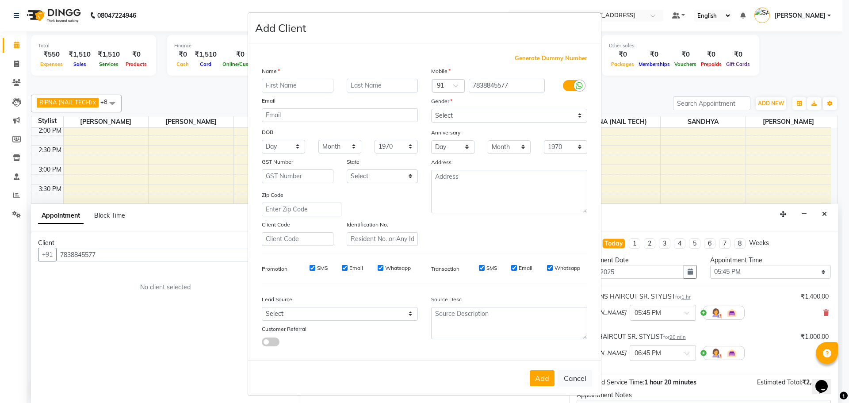
click at [308, 82] on input "text" at bounding box center [298, 86] width 72 height 14
click at [297, 88] on input "walkin" at bounding box center [298, 86] width 72 height 14
type input "w"
click at [305, 84] on input "text" at bounding box center [298, 86] width 72 height 14
click at [296, 85] on input "text" at bounding box center [298, 86] width 72 height 14
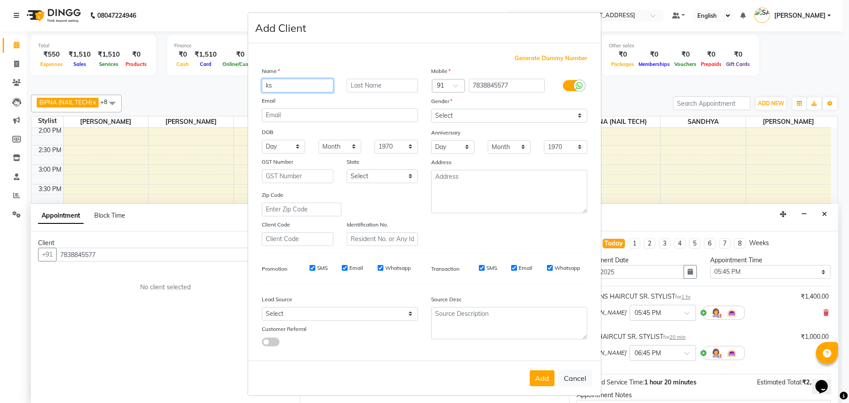
type input "k"
click at [267, 84] on input "mansi" at bounding box center [298, 86] width 72 height 14
drag, startPoint x: 834, startPoint y: 258, endPoint x: 836, endPoint y: 329, distance: 71.2
click at [836, 329] on ngb-modal-window "Add Client Generate Dummy Number Name ansi Email DOB Day 01 02 03 04 05 06 07 0…" at bounding box center [424, 201] width 849 height 403
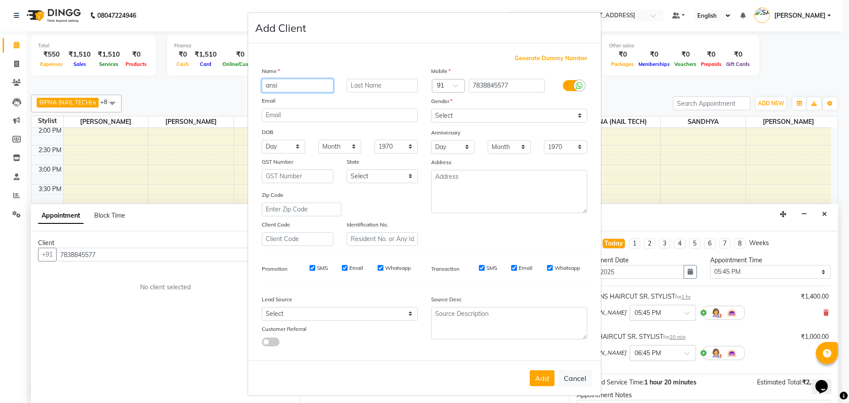
click at [279, 87] on input "ansi" at bounding box center [298, 86] width 72 height 14
type input "a"
type input "mansi"
click at [539, 380] on button "Add" at bounding box center [542, 378] width 25 height 16
click at [539, 377] on button "Add" at bounding box center [542, 378] width 25 height 16
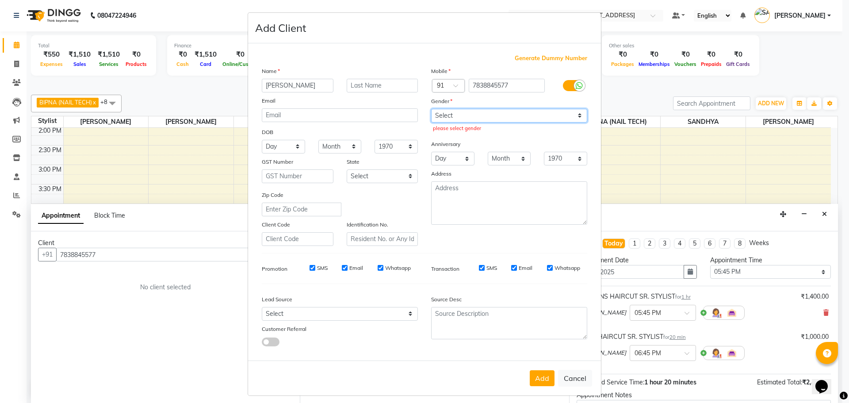
click at [447, 113] on select "Select Male Female Other Prefer Not To Say" at bounding box center [509, 116] width 156 height 14
select select "female"
click at [431, 109] on select "Select Male Female Other Prefer Not To Say" at bounding box center [509, 116] width 156 height 14
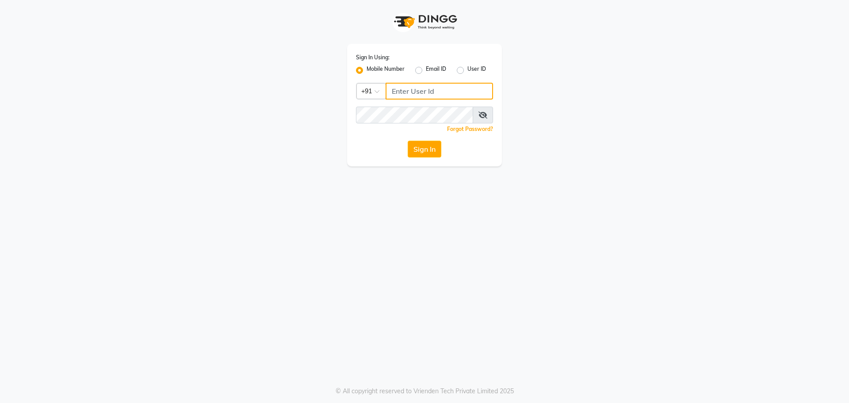
click at [434, 92] on input "Username" at bounding box center [438, 91] width 107 height 17
type input "8928915704"
click at [431, 150] on button "Sign In" at bounding box center [425, 149] width 34 height 17
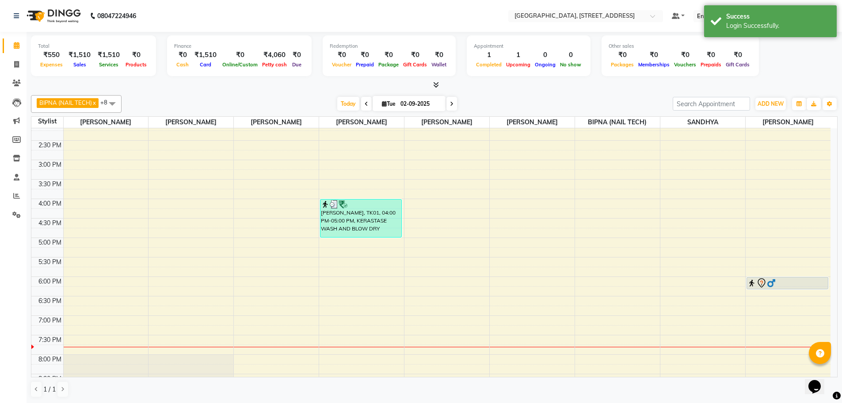
scroll to position [221, 0]
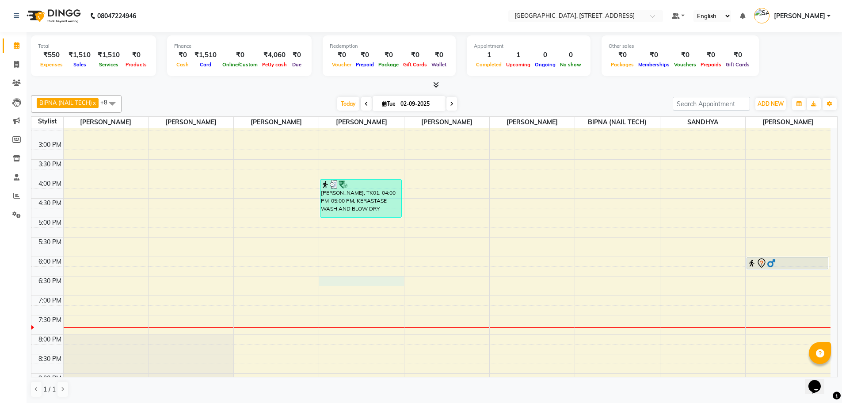
click at [352, 284] on div "9:00 AM 9:30 AM 10:00 AM 10:30 AM 11:00 AM 11:30 AM 12:00 PM 12:30 PM 1:00 PM 1…" at bounding box center [430, 179] width 799 height 544
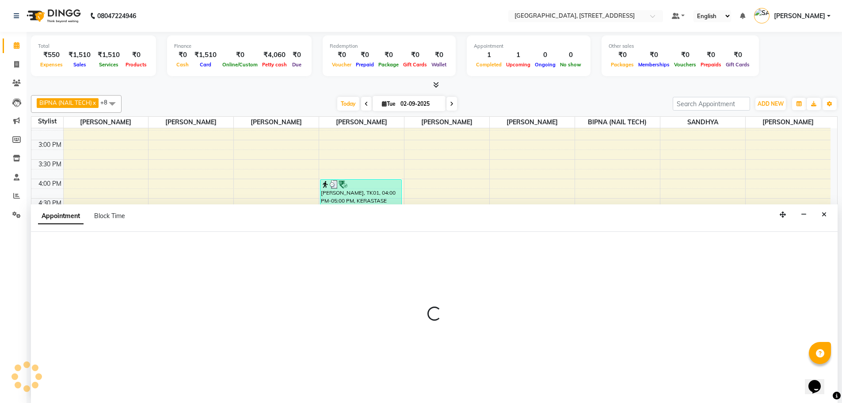
scroll to position [0, 0]
select select "68975"
select select "1110"
select select "tentative"
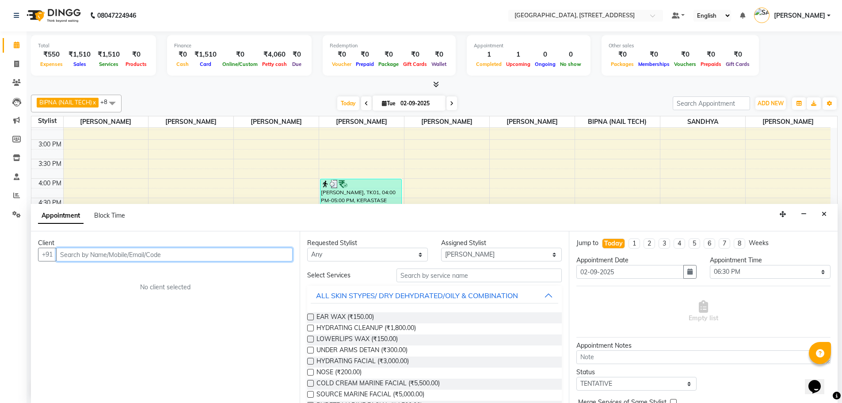
click at [162, 255] on input "text" at bounding box center [174, 255] width 236 height 14
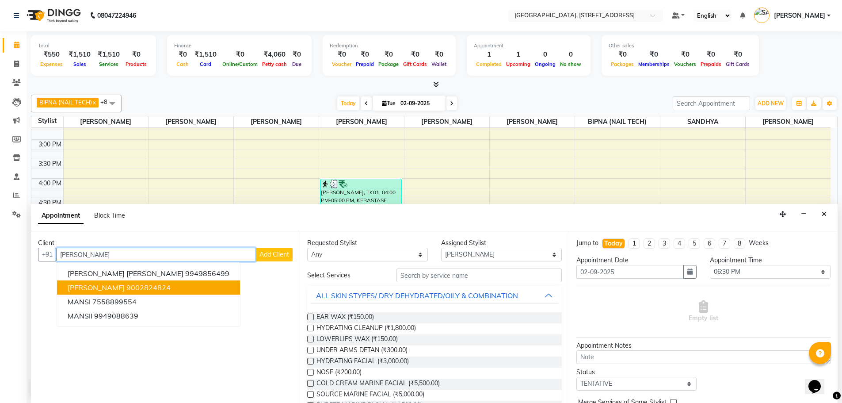
click at [150, 292] on button "Mansi Yella 9002824824" at bounding box center [148, 287] width 183 height 14
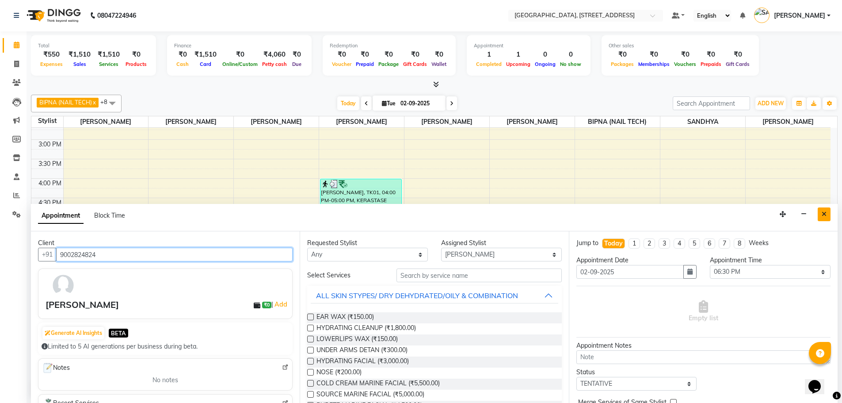
type input "9002824824"
click at [827, 212] on button "Close" at bounding box center [824, 214] width 13 height 14
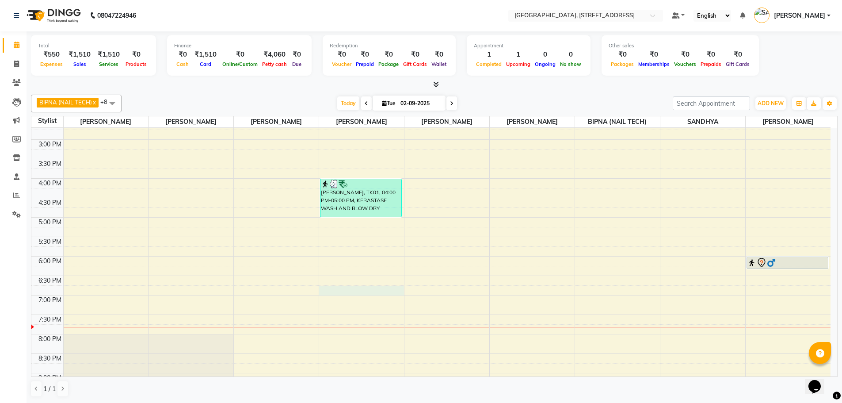
click at [365, 289] on div "9:00 AM 9:30 AM 10:00 AM 10:30 AM 11:00 AM 11:30 AM 12:00 PM 12:30 PM 1:00 PM 1…" at bounding box center [430, 178] width 799 height 544
select select "68975"
select select "1125"
select select "tentative"
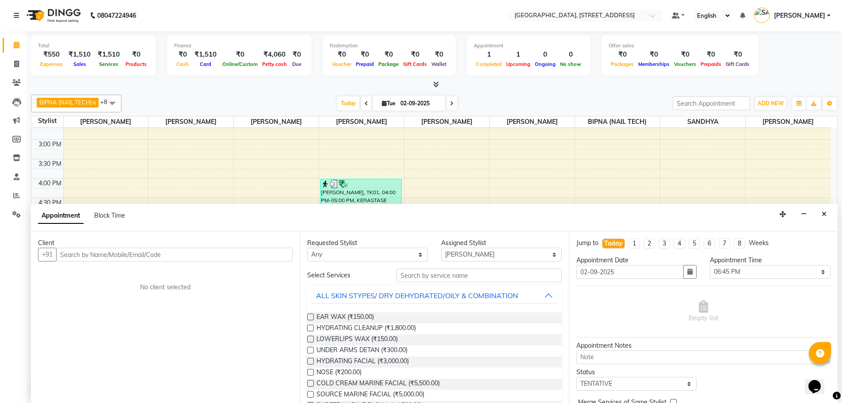
click at [205, 255] on input "text" at bounding box center [174, 255] width 236 height 14
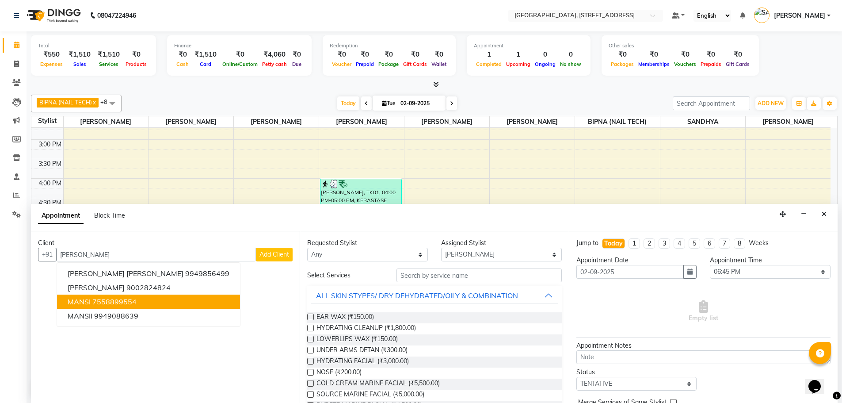
click at [131, 297] on ngb-highlight "7558899554" at bounding box center [114, 301] width 44 height 9
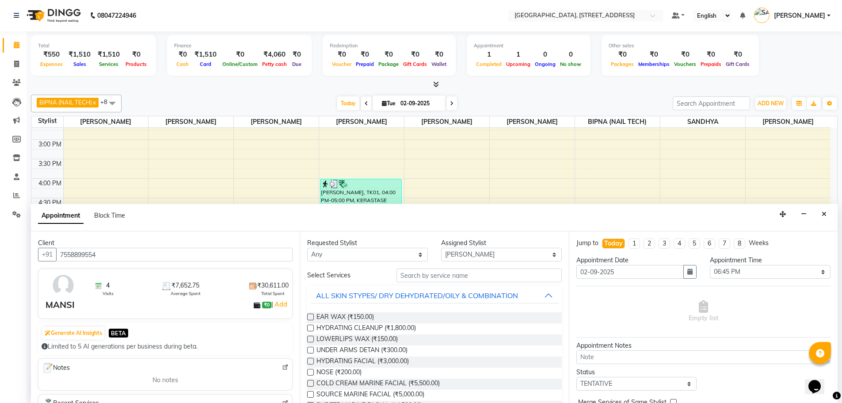
type input "7558899554"
click at [454, 277] on input "text" at bounding box center [478, 275] width 165 height 14
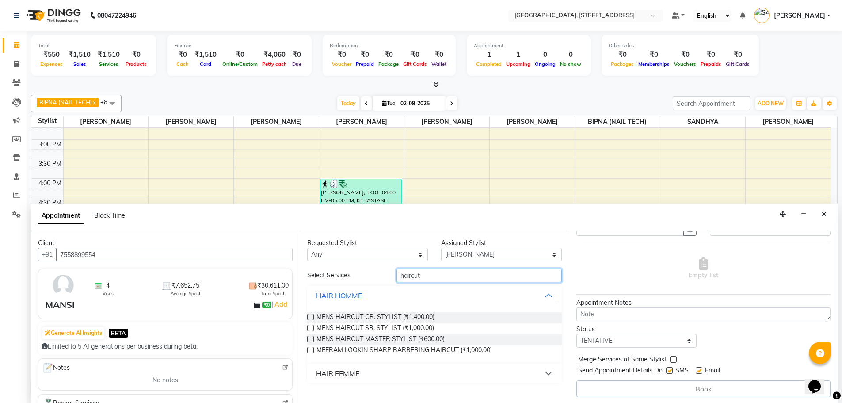
scroll to position [44, 0]
type input "haircut"
click at [333, 370] on div "HAIR FEMME" at bounding box center [337, 373] width 43 height 11
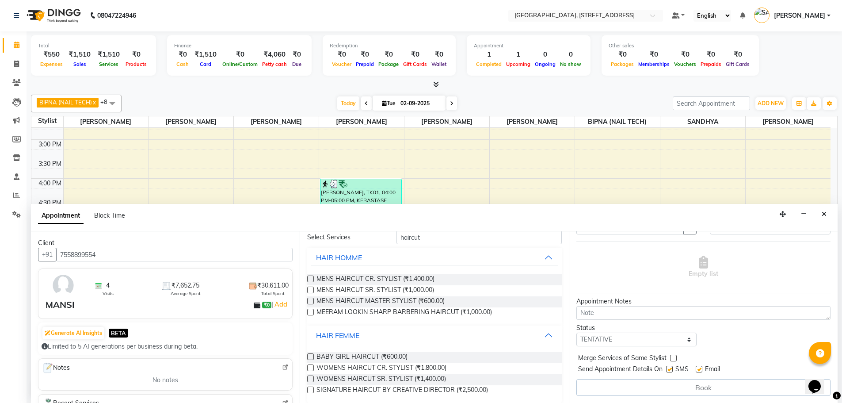
scroll to position [46, 0]
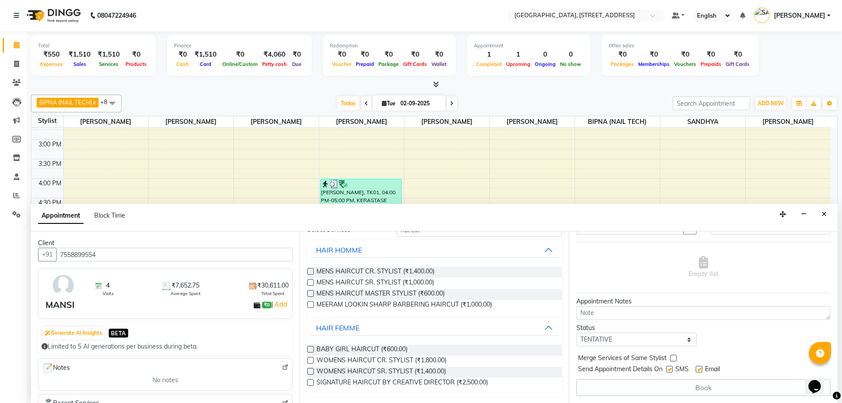
click at [309, 369] on label at bounding box center [310, 371] width 7 height 7
click at [309, 369] on input "checkbox" at bounding box center [310, 372] width 6 height 6
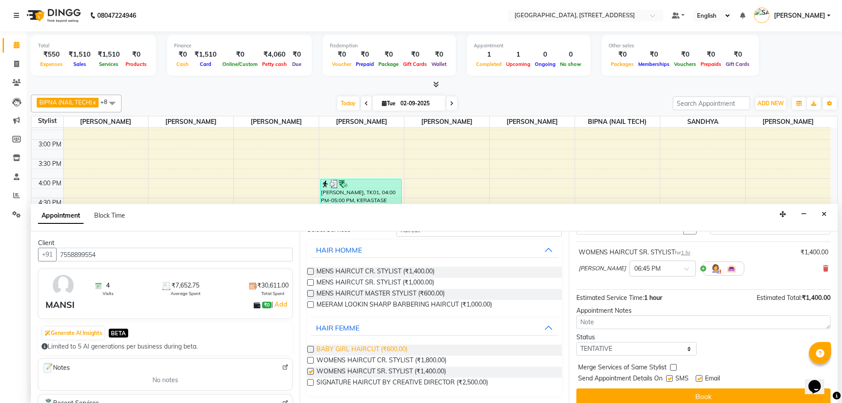
checkbox input "false"
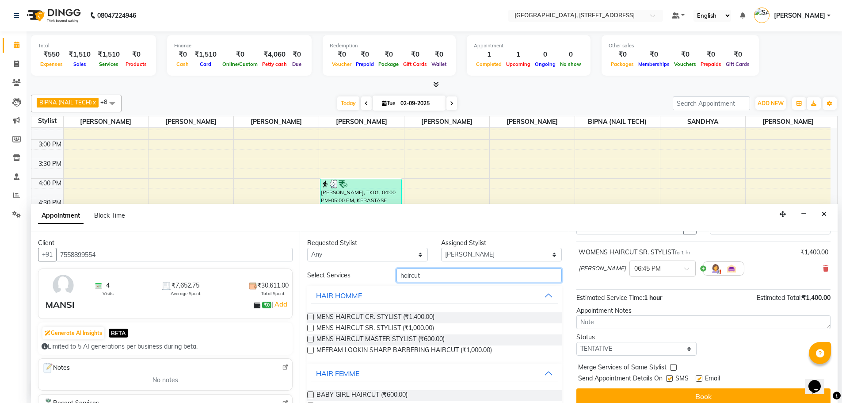
click at [430, 272] on input "haircut" at bounding box center [478, 275] width 165 height 14
type input "h"
type input "haircut"
click at [488, 251] on select "Select ACCOUNTS BIPNA (NAIL TECH) ERIN CHONGLOI Floor use HARI MANGALI TIKKIAH …" at bounding box center [501, 255] width 121 height 14
select select "87931"
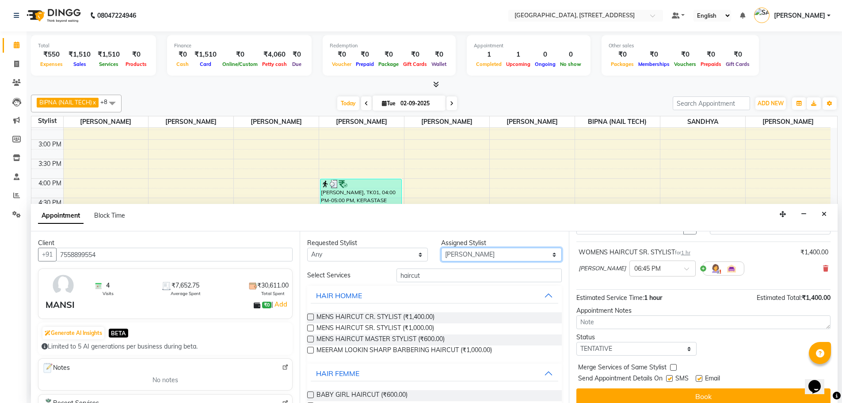
click at [441, 248] on select "Select ACCOUNTS BIPNA (NAIL TECH) ERIN CHONGLOI Floor use HARI MANGALI TIKKIAH …" at bounding box center [501, 255] width 121 height 14
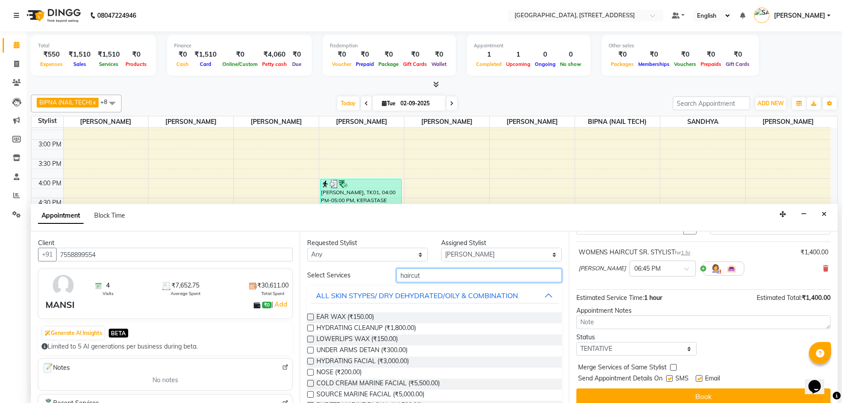
click at [447, 275] on input "haircut" at bounding box center [478, 275] width 165 height 14
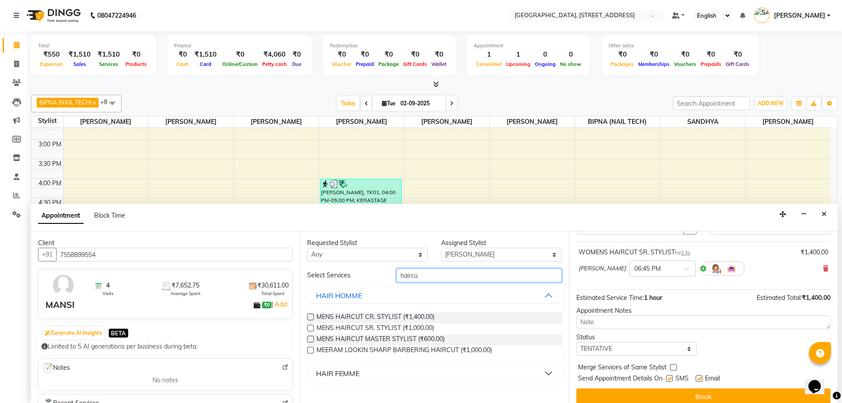
type input "haircut"
click at [310, 326] on label at bounding box center [310, 327] width 7 height 7
click at [310, 326] on input "checkbox" at bounding box center [310, 329] width 6 height 6
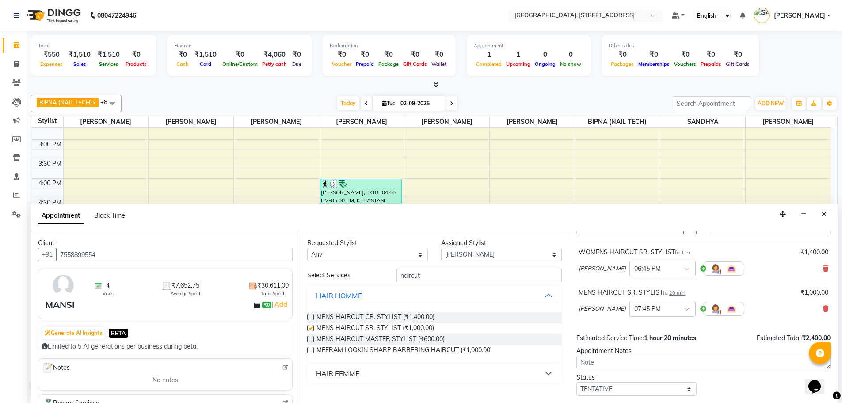
checkbox input "false"
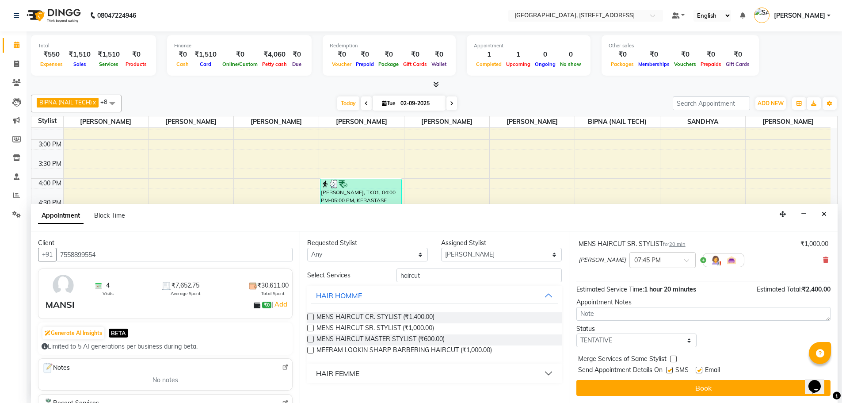
drag, startPoint x: 832, startPoint y: 297, endPoint x: 12, endPoint y: 9, distance: 869.4
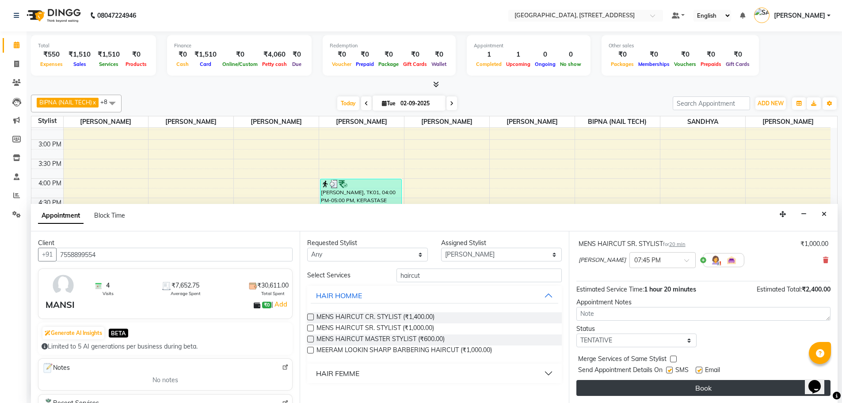
click at [735, 385] on button "Book" at bounding box center [703, 388] width 254 height 16
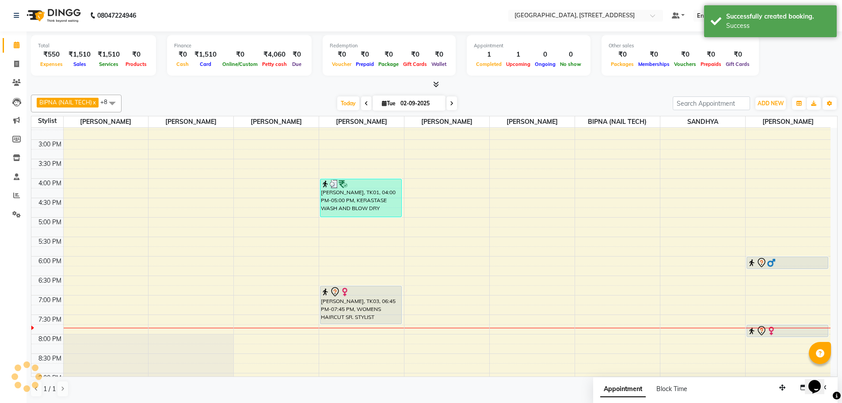
scroll to position [0, 0]
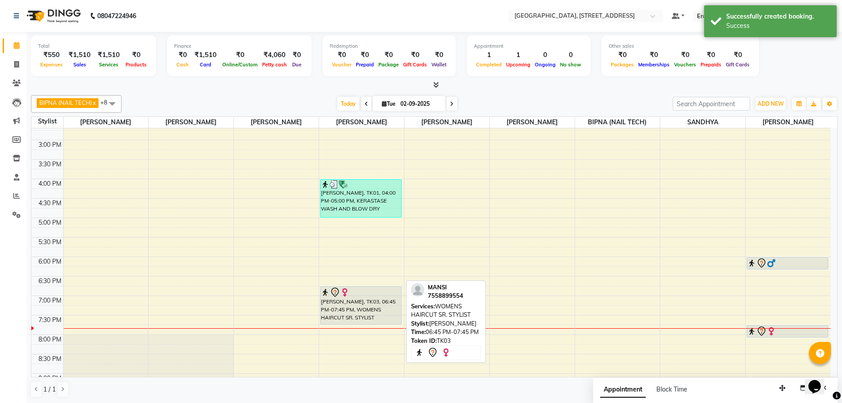
click at [376, 292] on div at bounding box center [361, 292] width 80 height 11
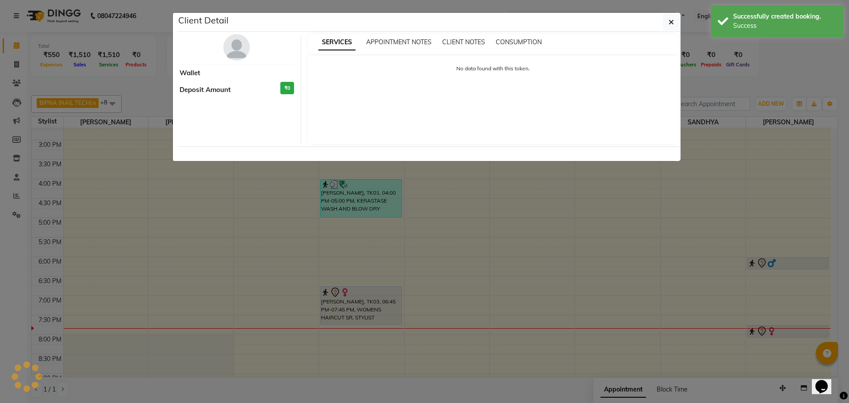
select select "7"
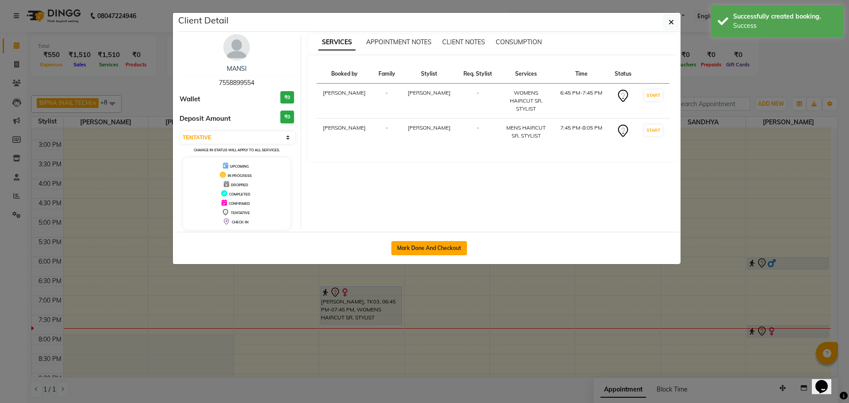
click at [417, 248] on button "Mark Done And Checkout" at bounding box center [429, 248] width 76 height 14
select select "service"
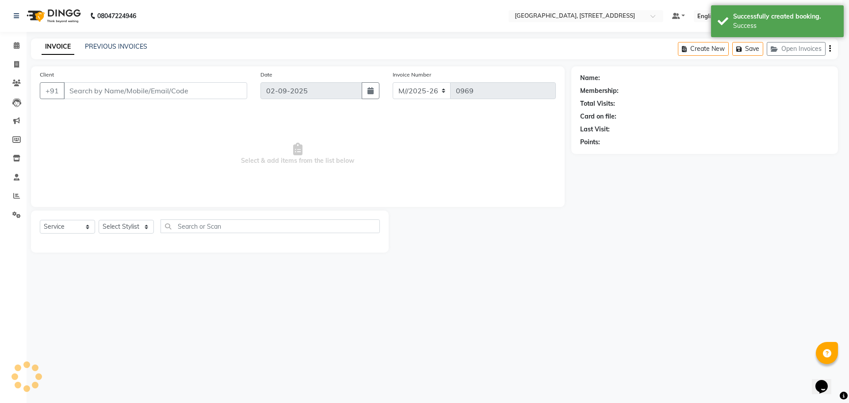
select select "3"
type input "7558899554"
select select "87931"
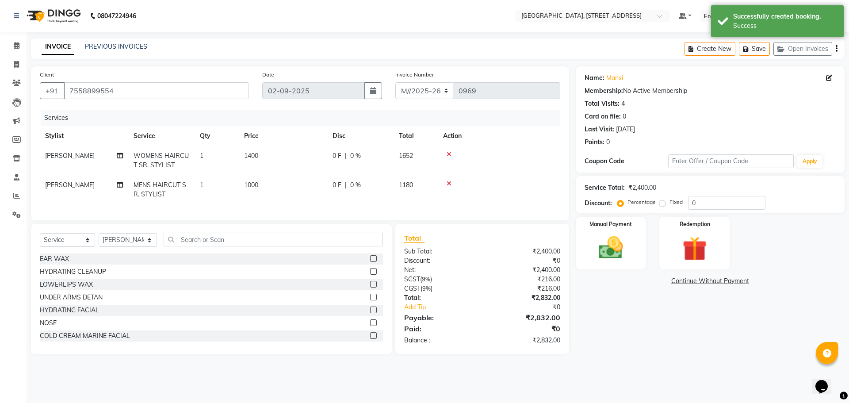
click at [636, 317] on div "Name: Mansi Membership: No Active Membership Total Visits: 4 Card on file: 0 La…" at bounding box center [712, 210] width 275 height 288
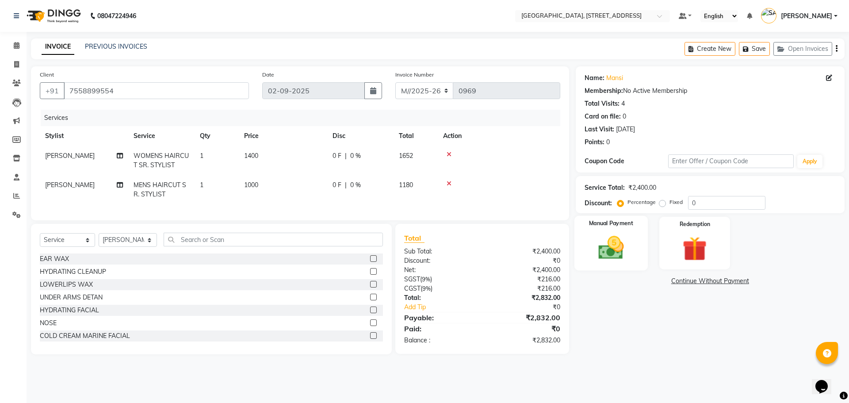
click at [606, 236] on img at bounding box center [610, 247] width 41 height 29
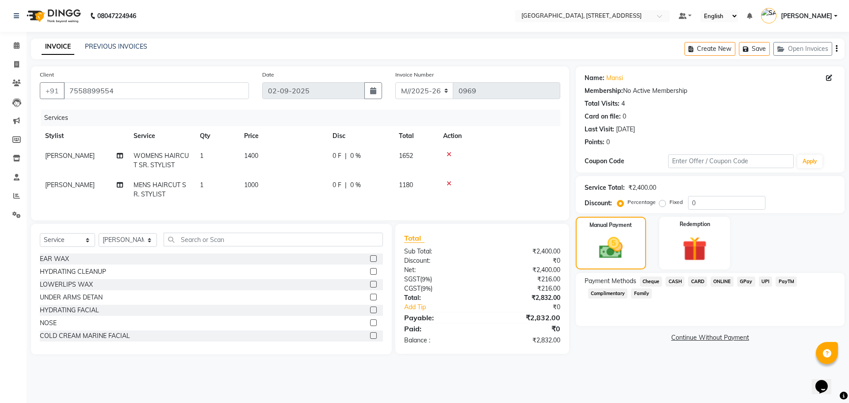
click at [697, 280] on span "CARD" at bounding box center [697, 281] width 19 height 10
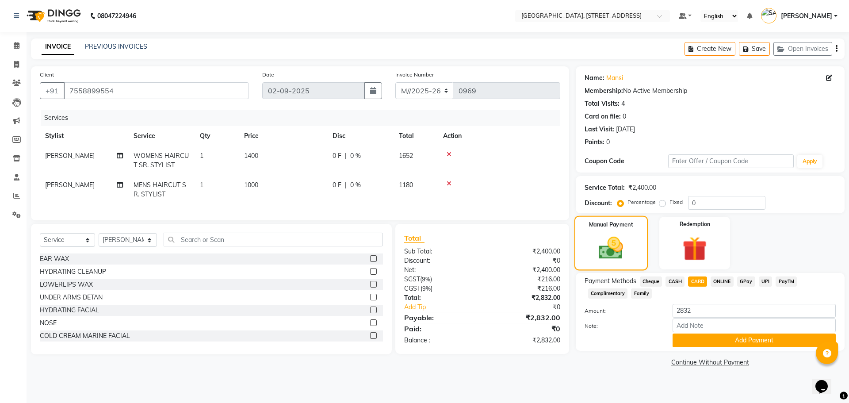
click at [622, 236] on img at bounding box center [611, 248] width 40 height 28
click at [710, 326] on input "Note:" at bounding box center [753, 325] width 163 height 14
type input "1581"
click at [719, 341] on button "Add Payment" at bounding box center [753, 340] width 163 height 14
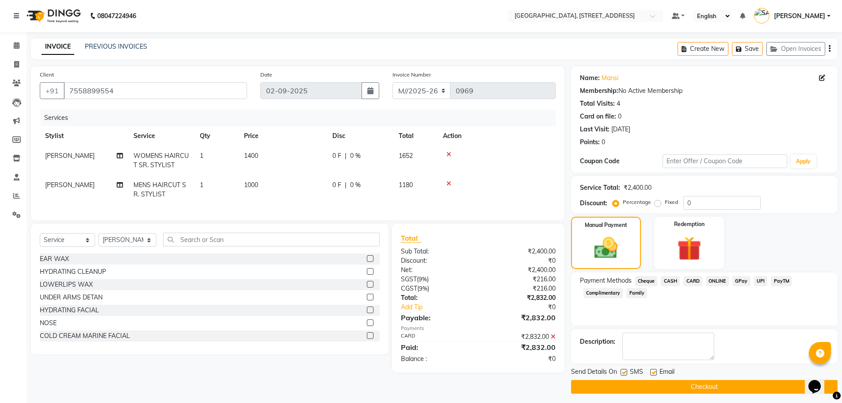
click at [701, 384] on button "Checkout" at bounding box center [704, 387] width 267 height 14
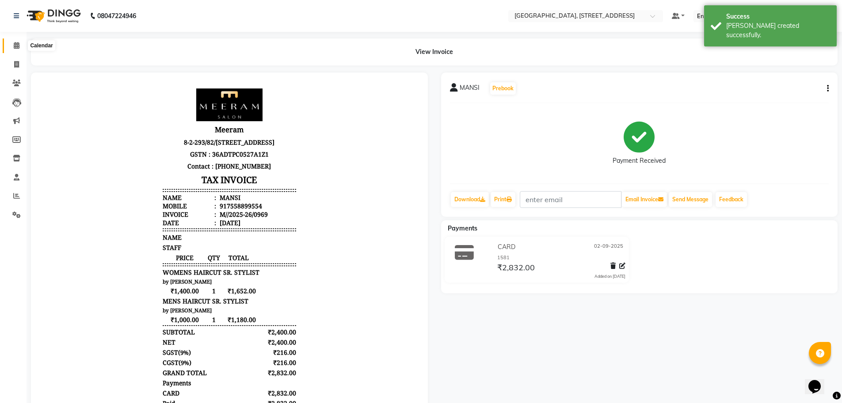
click at [14, 44] on icon at bounding box center [17, 45] width 6 height 7
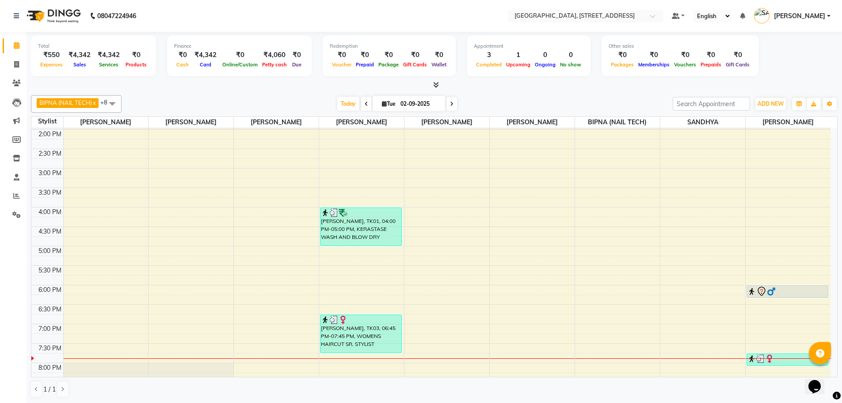
scroll to position [191, 0]
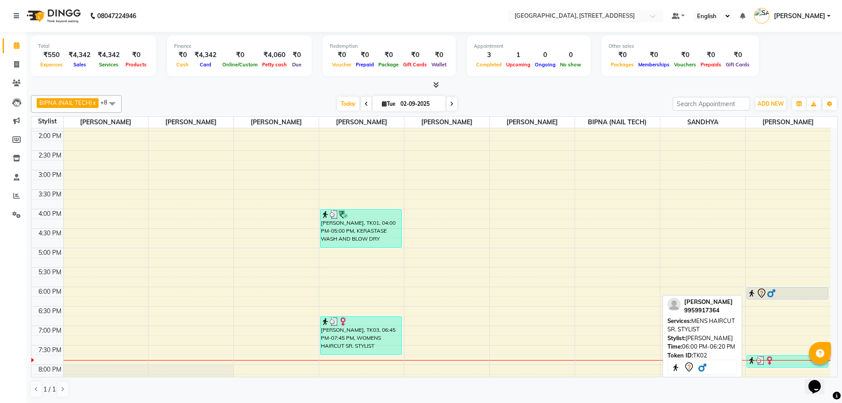
click at [786, 292] on div at bounding box center [787, 293] width 80 height 11
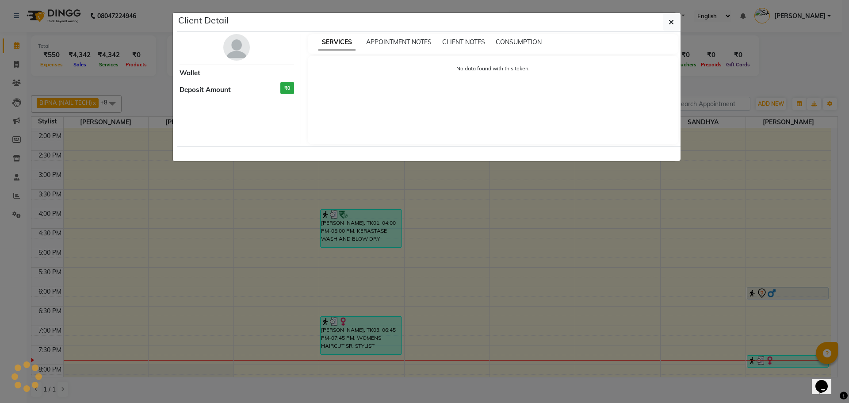
select select "7"
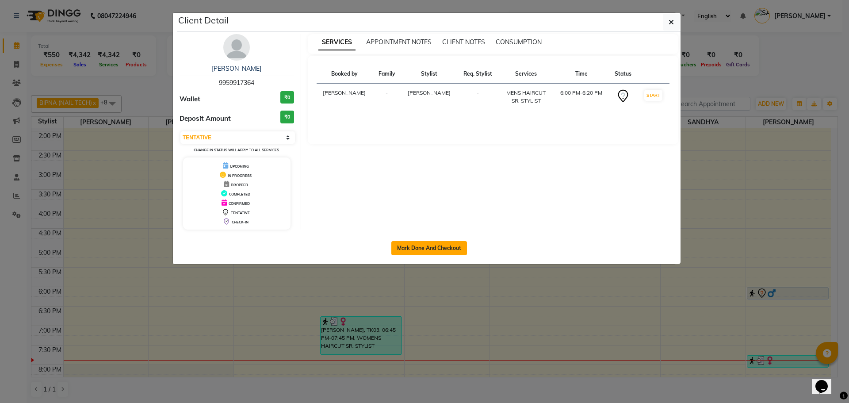
click at [439, 246] on button "Mark Done And Checkout" at bounding box center [429, 248] width 76 height 14
select select "service"
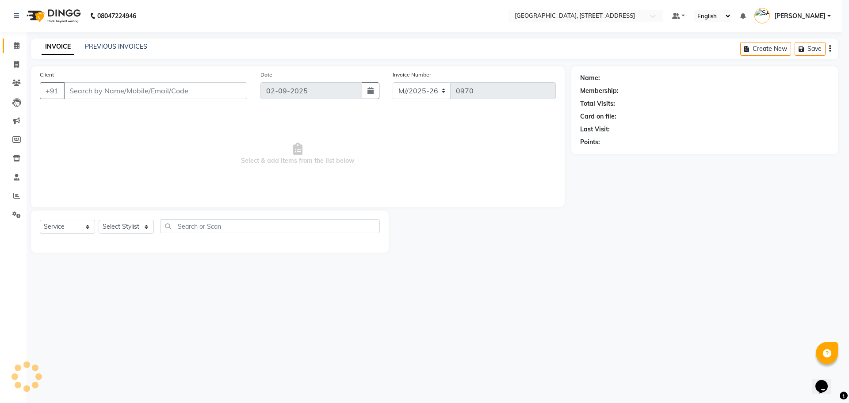
select select "3"
type input "9959917364"
select select "87931"
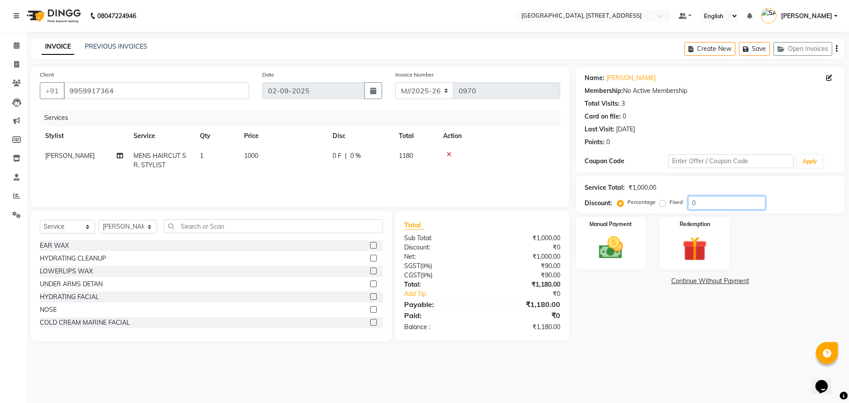
click at [696, 202] on input "0" at bounding box center [726, 203] width 77 height 14
type input "20"
click at [611, 245] on img at bounding box center [610, 247] width 41 height 29
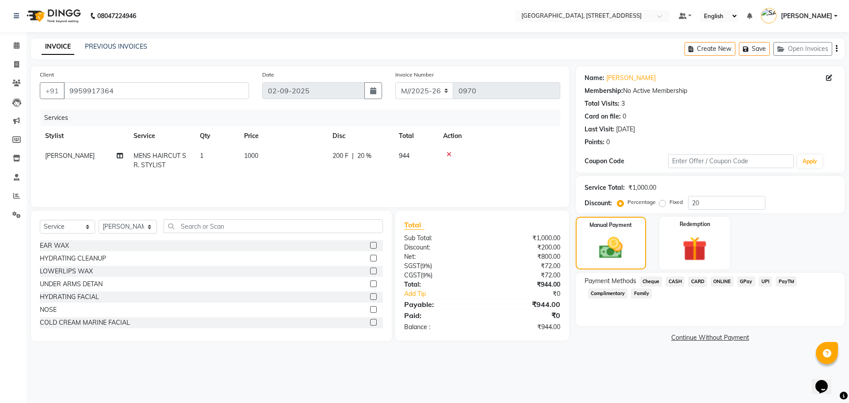
click at [781, 284] on span "PayTM" at bounding box center [785, 281] width 21 height 10
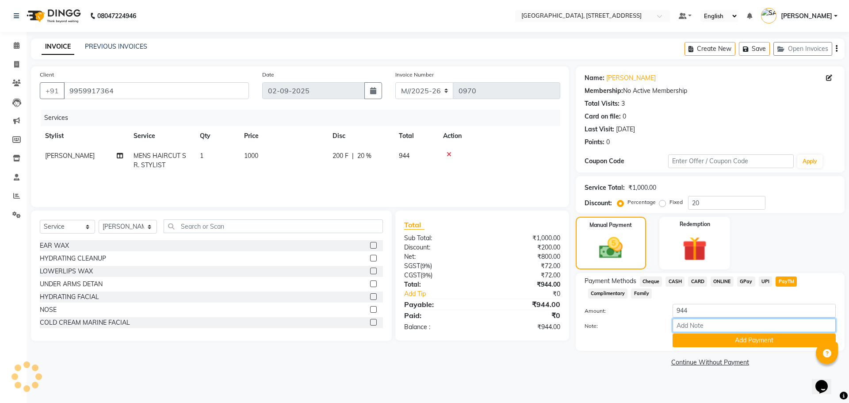
click at [705, 326] on input "Note:" at bounding box center [753, 325] width 163 height 14
type input "2982"
click at [705, 334] on button "Add Payment" at bounding box center [753, 340] width 163 height 14
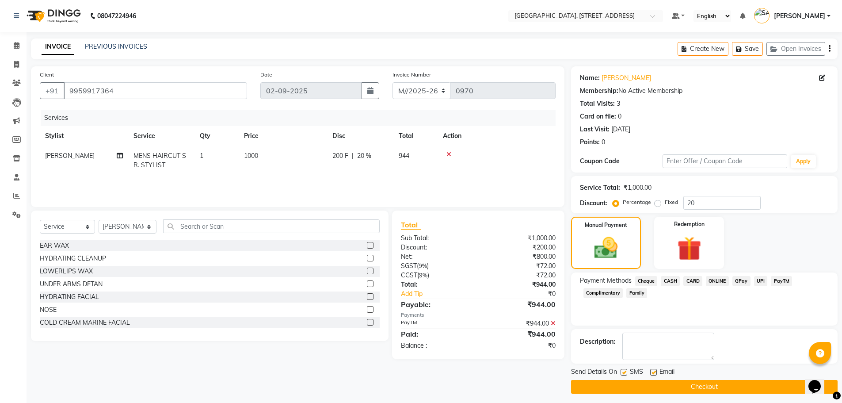
click at [695, 389] on button "Checkout" at bounding box center [704, 387] width 267 height 14
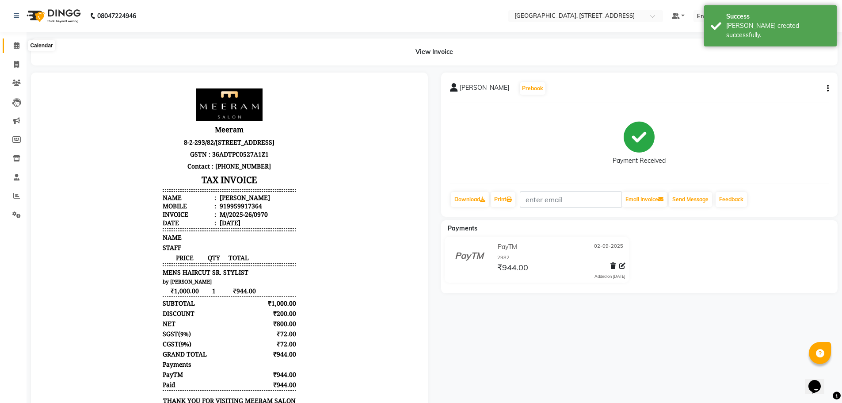
click at [17, 44] on icon at bounding box center [17, 45] width 6 height 7
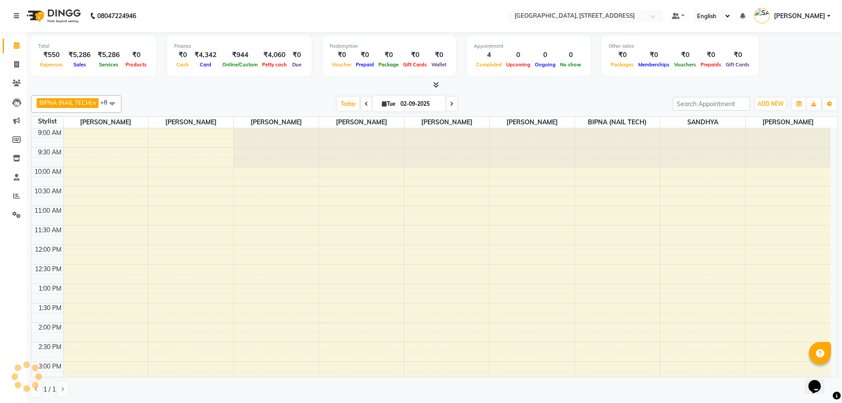
scroll to position [279, 0]
click at [11, 82] on span at bounding box center [16, 83] width 15 height 10
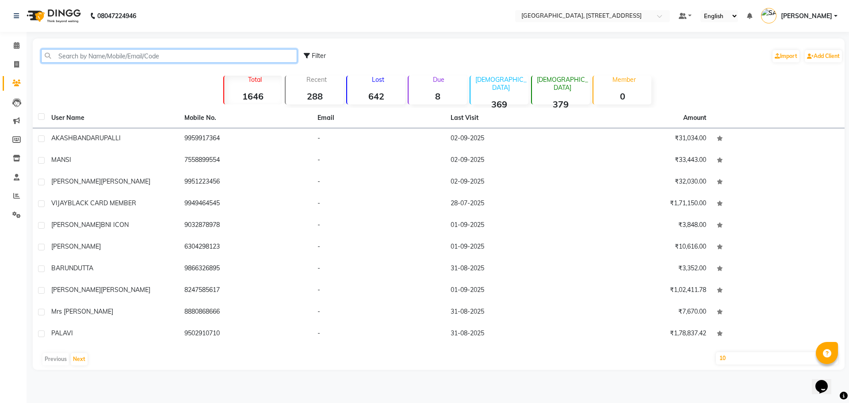
click at [146, 55] on input "text" at bounding box center [169, 56] width 256 height 14
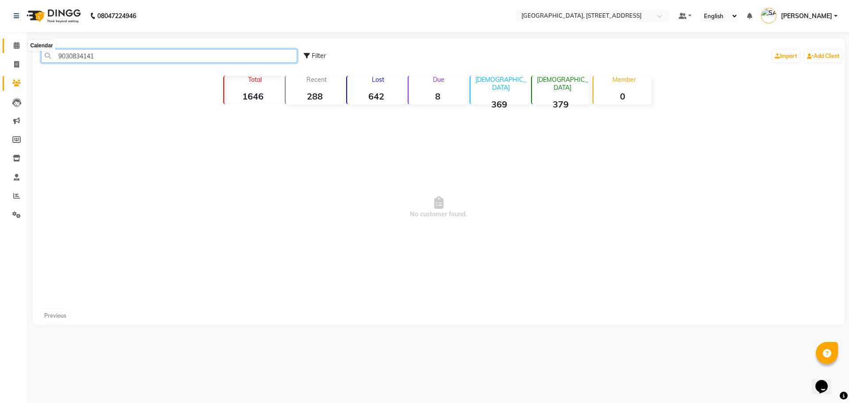
type input "9030834141"
click at [21, 42] on span at bounding box center [16, 46] width 15 height 10
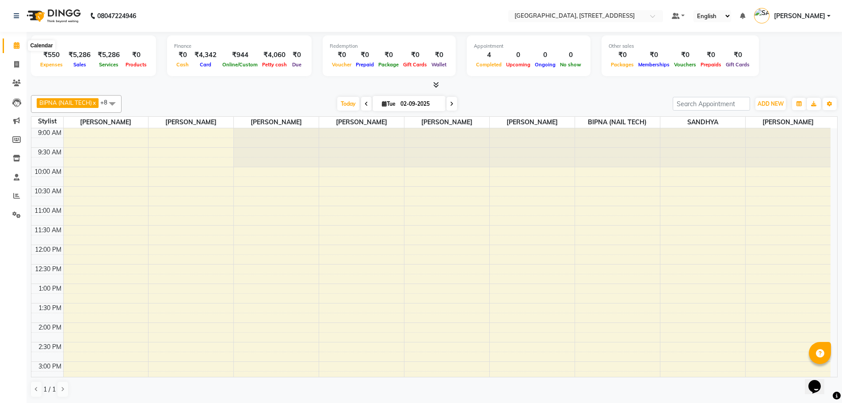
click at [17, 46] on icon at bounding box center [17, 45] width 6 height 7
click at [0, 137] on li "Members" at bounding box center [13, 139] width 27 height 19
